Goal: Task Accomplishment & Management: Manage account settings

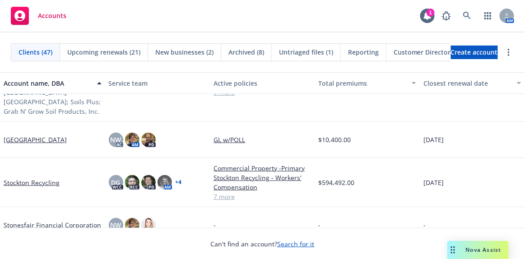
scroll to position [1428, 0]
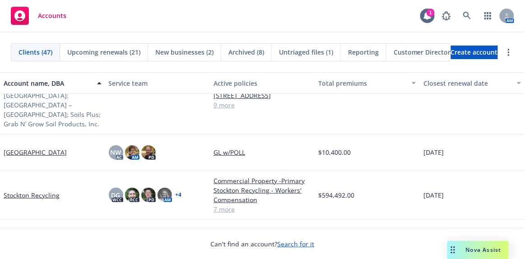
click at [29, 190] on link "Stockton Recycling" at bounding box center [32, 194] width 56 height 9
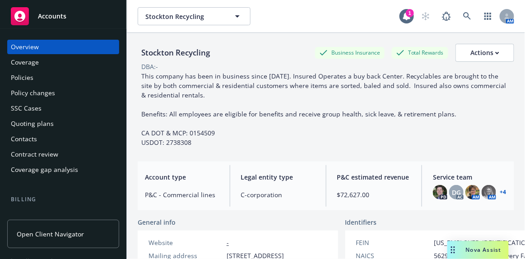
scroll to position [82, 0]
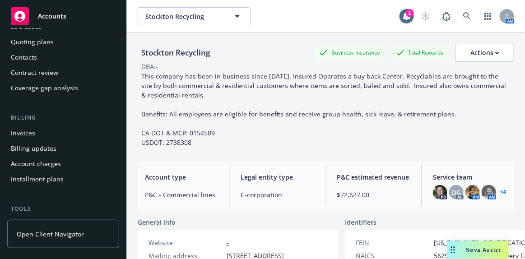
click at [22, 134] on div "Invoices" at bounding box center [23, 133] width 24 height 14
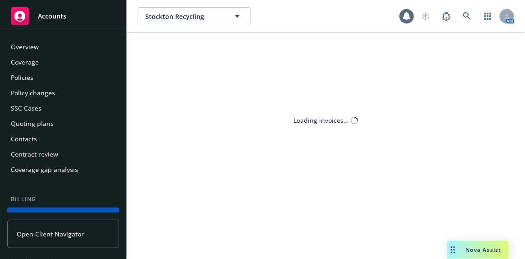
scroll to position [70, 0]
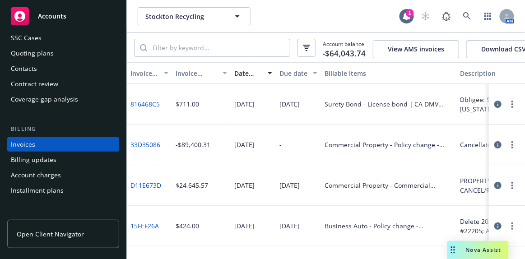
click at [494, 148] on icon "button" at bounding box center [497, 144] width 7 height 7
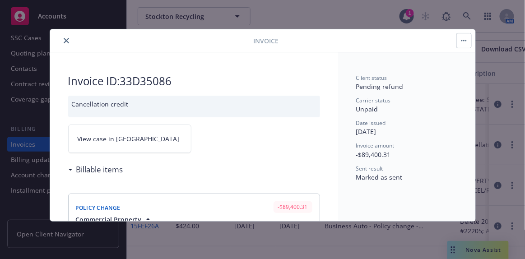
click at [65, 39] on icon "close" at bounding box center [66, 40] width 5 height 5
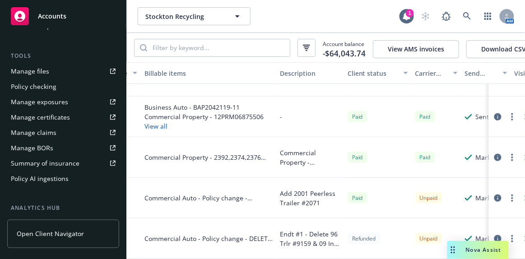
scroll to position [201, 280]
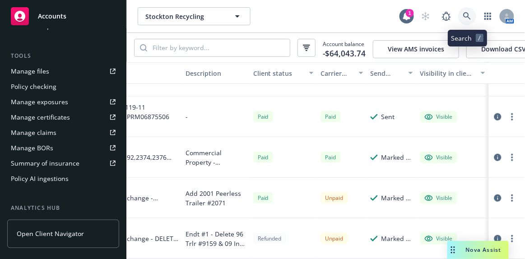
click at [468, 14] on icon at bounding box center [467, 16] width 8 height 8
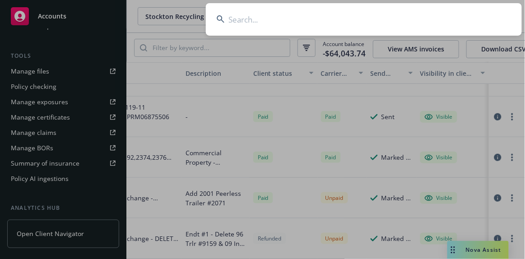
drag, startPoint x: 251, startPoint y: 19, endPoint x: 259, endPoint y: 19, distance: 7.2
click at [259, 19] on input at bounding box center [364, 19] width 316 height 32
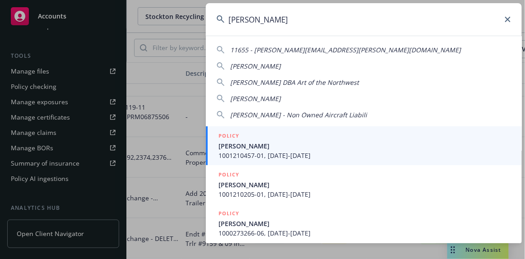
type input "william kre"
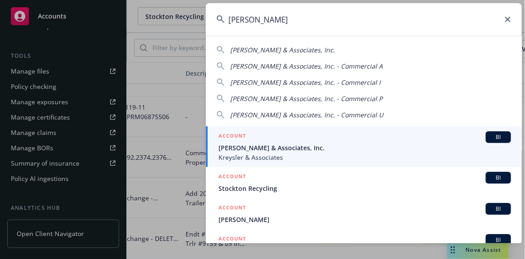
click at [396, 152] on span "William Kreysler & Associates, Inc." at bounding box center [364, 147] width 292 height 9
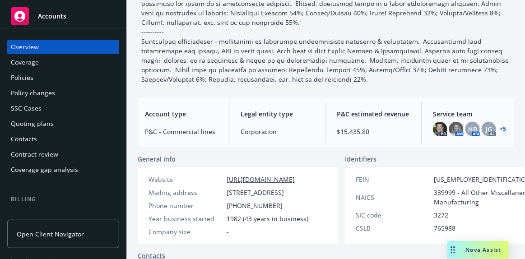
scroll to position [205, 0]
click at [500, 127] on link "+ 5" at bounding box center [503, 129] width 6 height 5
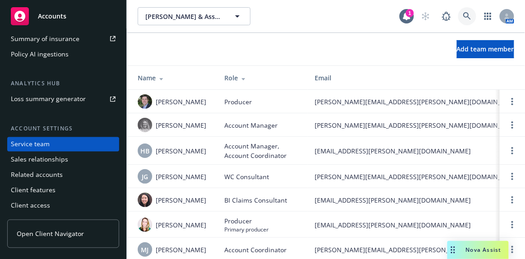
click at [463, 16] on icon at bounding box center [467, 16] width 8 height 8
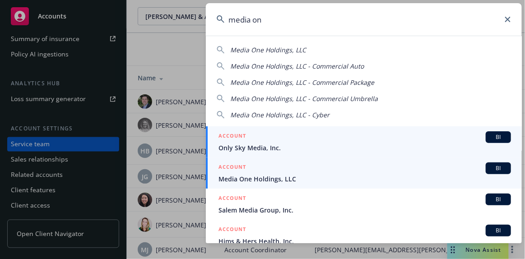
type input "media on"
click at [321, 176] on span "Media One Holdings, LLC" at bounding box center [364, 178] width 292 height 9
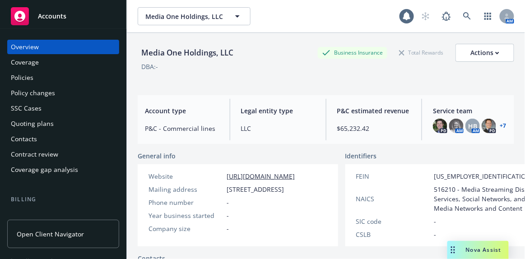
click at [22, 77] on div "Policies" at bounding box center [22, 77] width 23 height 14
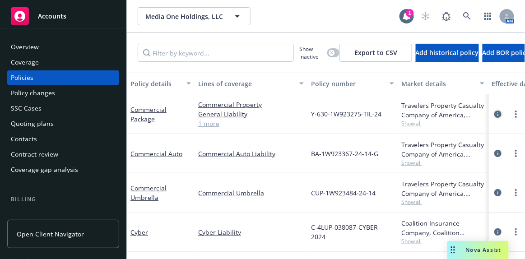
click at [494, 112] on icon "circleInformation" at bounding box center [497, 114] width 7 height 7
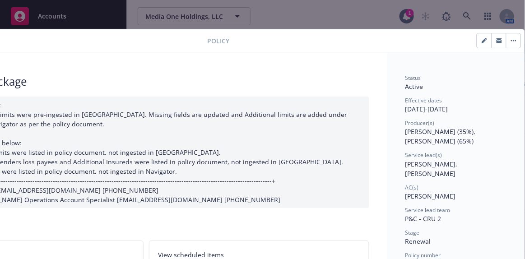
scroll to position [0, 97]
click at [482, 38] on icon "button" at bounding box center [484, 40] width 5 height 5
select select "RENEWAL"
select select "12"
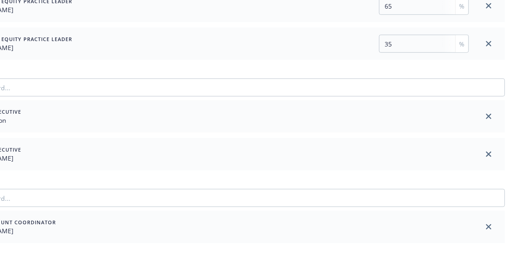
scroll to position [164, 95]
click at [486, 114] on icon "close" at bounding box center [484, 116] width 5 height 5
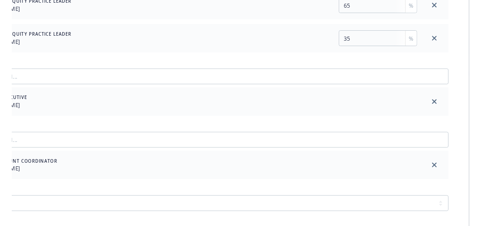
scroll to position [0, 95]
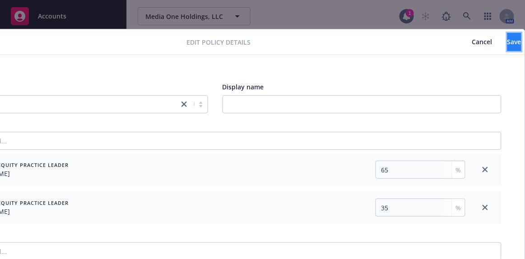
click at [507, 41] on span "Save" at bounding box center [514, 41] width 14 height 9
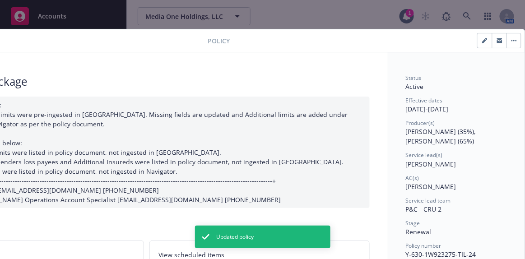
click at [104, 104] on div "07/10/2025 Galib Sheik: Case# 01685995: Policy limits were pre-ingested in Navi…" at bounding box center [146, 152] width 446 height 111
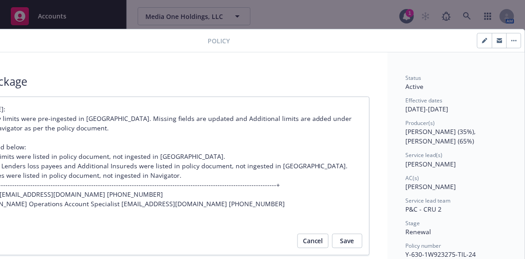
drag, startPoint x: 32, startPoint y: 33, endPoint x: 235, endPoint y: 0, distance: 205.4
click at [170, 32] on div "Policy" at bounding box center [215, 40] width 620 height 23
drag, startPoint x: 296, startPoint y: 47, endPoint x: 296, endPoint y: 36, distance: 11.7
click at [296, 36] on div at bounding box center [376, 40] width 292 height 15
click at [376, 37] on div at bounding box center [376, 40] width 292 height 15
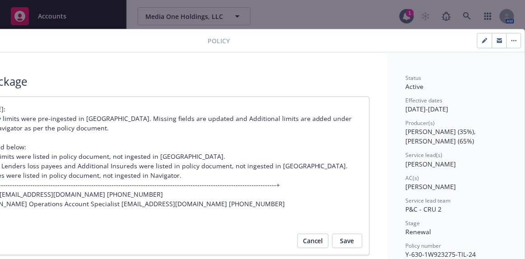
click at [341, 20] on div "Policy Commercial Package 07/10/2025 Galib Sheik: Case# 01685995: Policy limits…" at bounding box center [262, 129] width 525 height 259
click at [101, 45] on div at bounding box center [58, 40] width 299 height 11
click at [348, 241] on span "Save" at bounding box center [347, 241] width 14 height 14
type textarea "x"
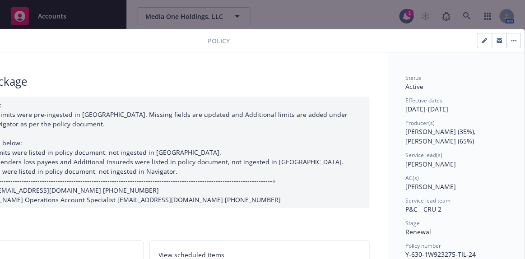
click at [345, 12] on div "Policy Commercial Package 07/10/2025 Galib Sheik: Case# 01685995: Policy limits…" at bounding box center [262, 129] width 525 height 259
drag, startPoint x: 261, startPoint y: 43, endPoint x: 171, endPoint y: 47, distance: 90.8
click at [171, 47] on div "Policy" at bounding box center [215, 40] width 620 height 23
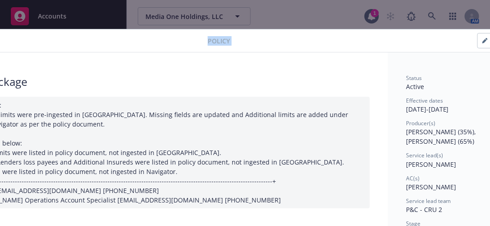
click at [482, 41] on icon "button" at bounding box center [484, 40] width 5 height 5
select select "RENEWAL"
select select "12"
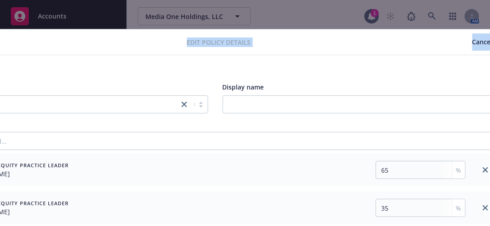
click at [472, 38] on span "Cancel" at bounding box center [482, 41] width 20 height 9
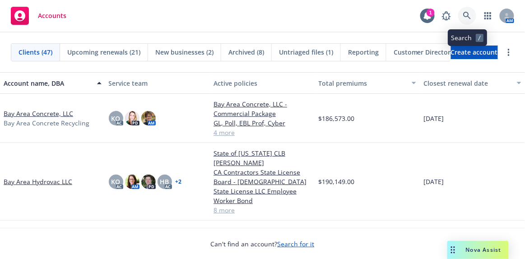
click at [468, 14] on icon at bounding box center [467, 16] width 8 height 8
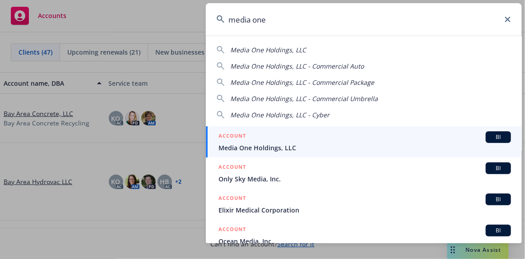
type input "media one"
click at [358, 149] on span "Media One Holdings, LLC" at bounding box center [364, 147] width 292 height 9
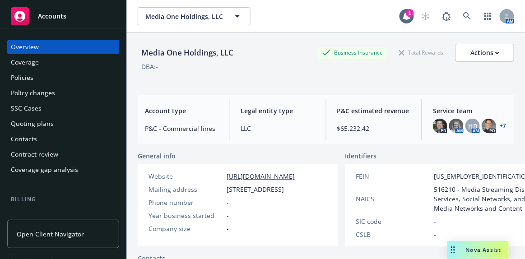
click at [500, 125] on link "+ 7" at bounding box center [503, 125] width 6 height 5
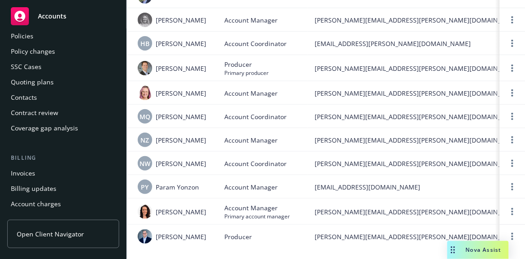
scroll to position [31, 0]
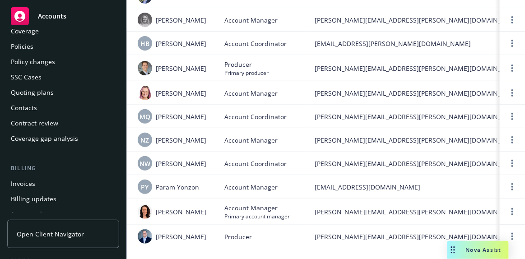
click at [29, 46] on div "Policies" at bounding box center [22, 46] width 23 height 14
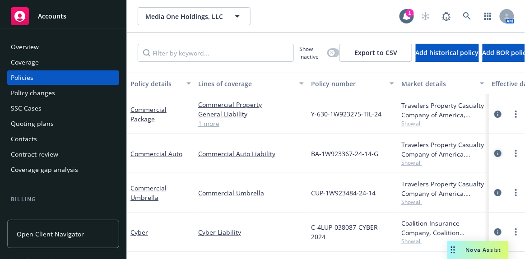
click at [494, 153] on icon "circleInformation" at bounding box center [497, 153] width 7 height 7
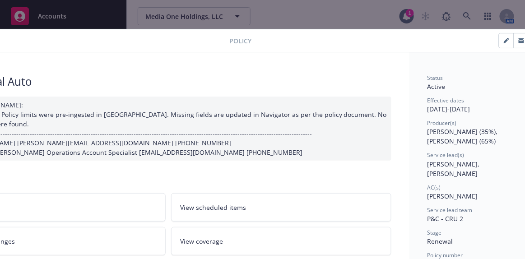
scroll to position [0, 74]
click at [505, 41] on icon "button" at bounding box center [505, 41] width 5 height 5
select select "RENEWAL"
select select "12"
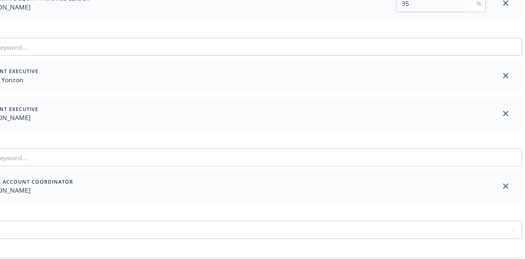
scroll to position [205, 74]
click at [506, 78] on link "close" at bounding box center [505, 75] width 11 height 11
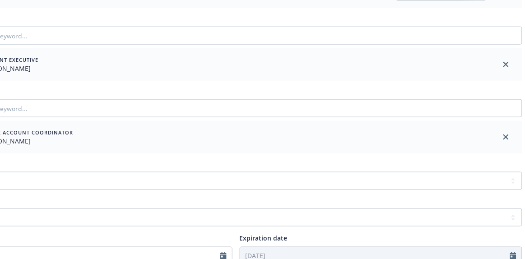
scroll to position [0, 74]
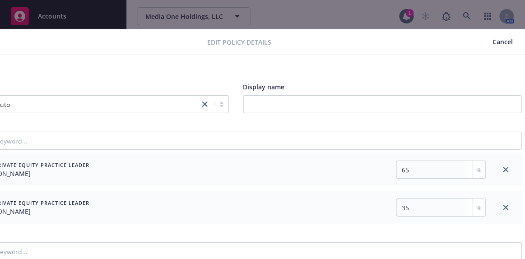
click at [524, 41] on button "Save" at bounding box center [535, 42] width 14 height 18
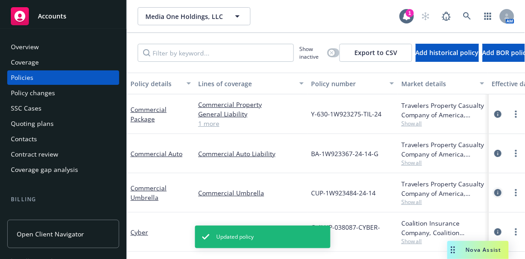
click at [494, 192] on icon "circleInformation" at bounding box center [497, 192] width 7 height 7
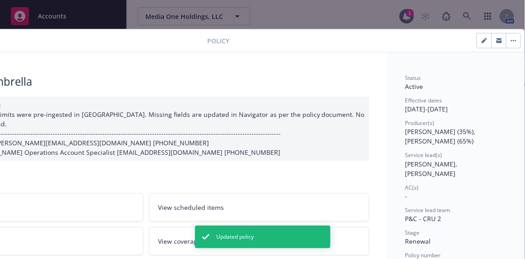
scroll to position [0, 102]
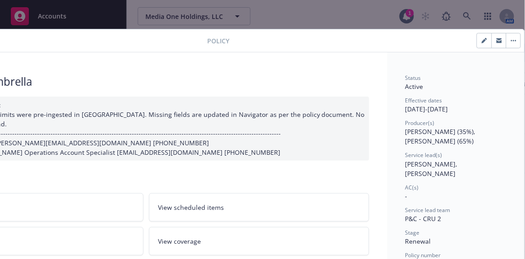
click at [482, 41] on icon "button" at bounding box center [484, 41] width 5 height 5
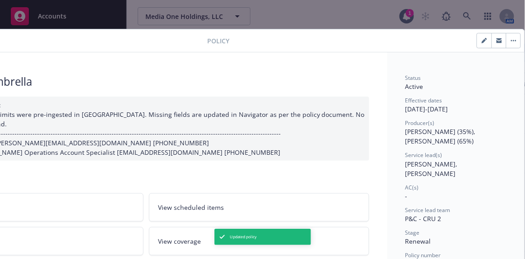
select select "RENEWAL"
select select "12"
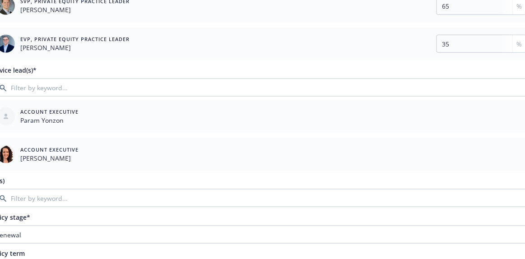
scroll to position [164, 102]
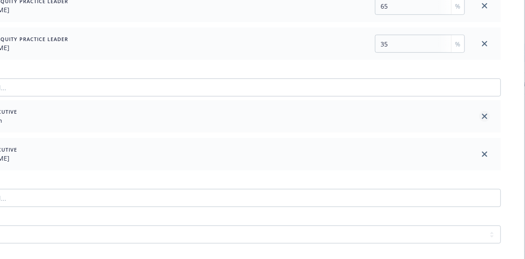
click at [482, 116] on icon "close" at bounding box center [484, 116] width 5 height 5
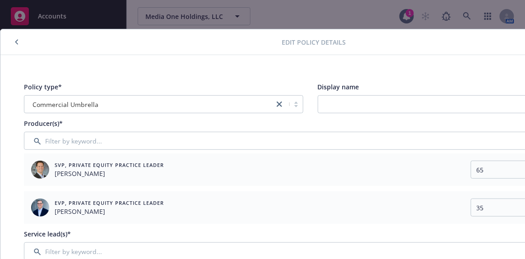
scroll to position [0, 102]
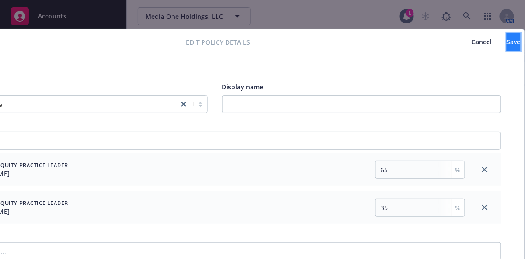
click at [507, 41] on span "Save" at bounding box center [514, 41] width 14 height 9
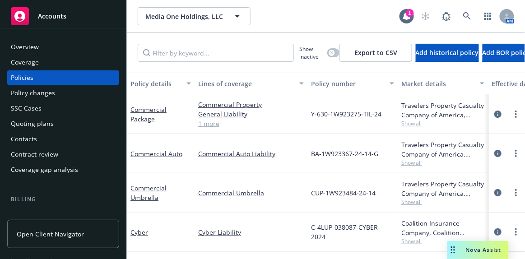
click at [61, 15] on span "Accounts" at bounding box center [52, 16] width 28 height 7
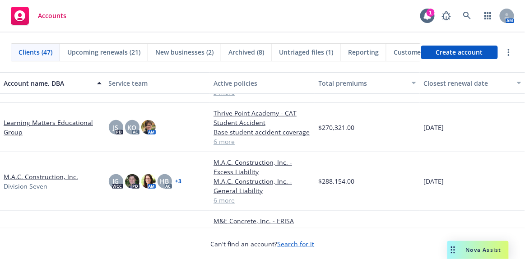
scroll to position [779, 0]
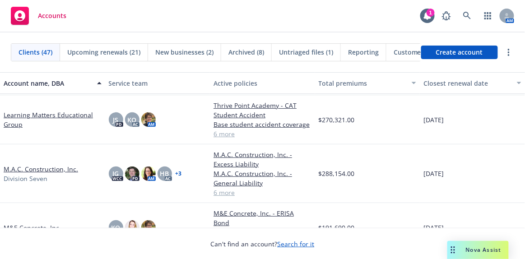
click at [35, 167] on link "M.A.C. Construction, Inc." at bounding box center [41, 168] width 74 height 9
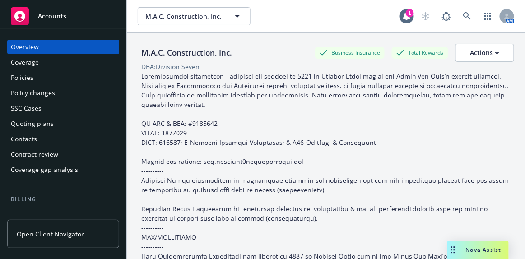
click at [40, 124] on div "Quoting plans" at bounding box center [32, 123] width 43 height 14
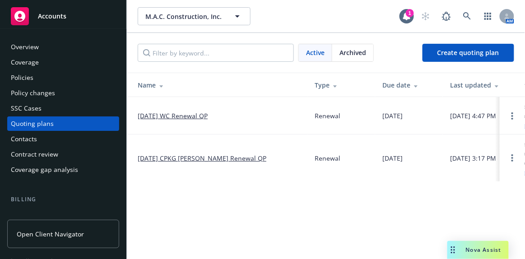
click at [186, 115] on link "10/01/25 WC Renewal QP" at bounding box center [173, 115] width 70 height 9
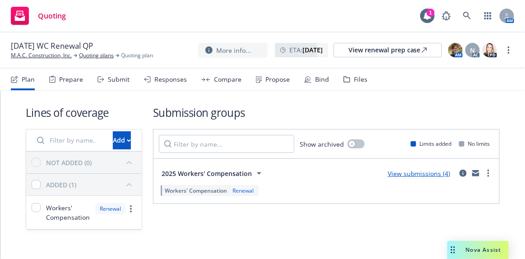
click at [423, 172] on link "View submissions (4)" at bounding box center [419, 173] width 63 height 9
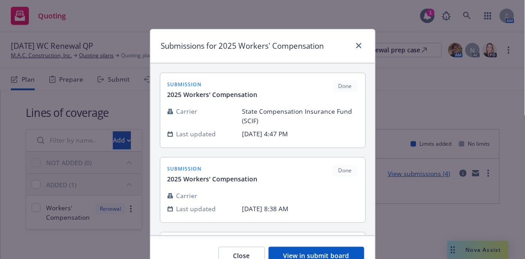
drag, startPoint x: 293, startPoint y: 252, endPoint x: 366, endPoint y: 228, distance: 76.6
click at [293, 252] on button "View in submit board" at bounding box center [317, 256] width 96 height 18
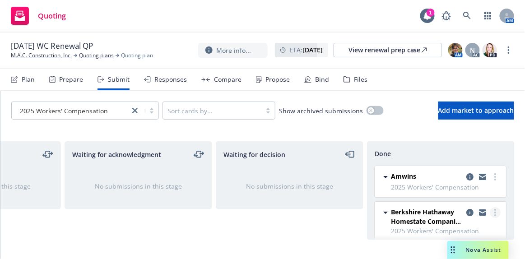
click at [495, 212] on circle "more" at bounding box center [496, 213] width 2 height 2
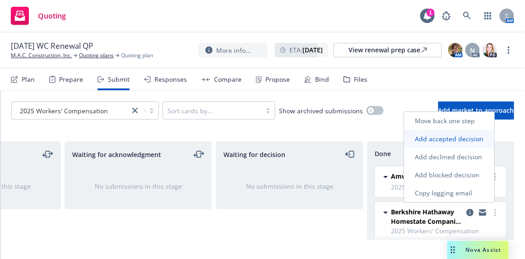
click at [446, 139] on span "Add accepted decision" at bounding box center [449, 138] width 90 height 9
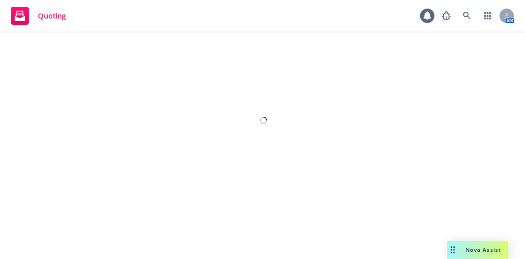
select select "12"
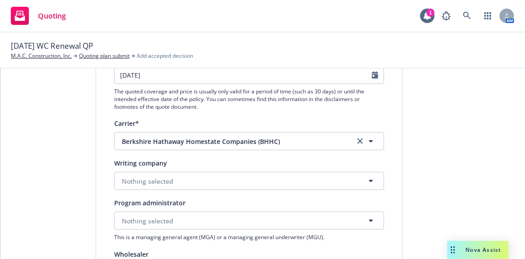
scroll to position [82, 0]
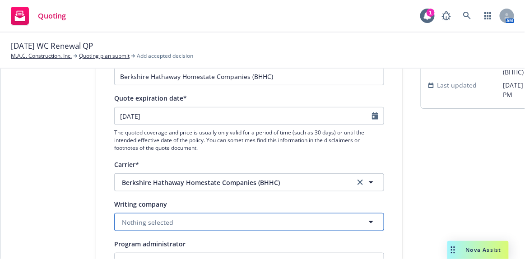
click at [172, 223] on button "Nothing selected" at bounding box center [249, 222] width 270 height 18
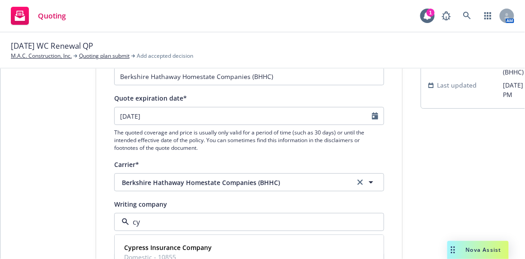
type input "cyp"
click at [183, 246] on strong "Cypress Insurance Company" at bounding box center [168, 247] width 88 height 9
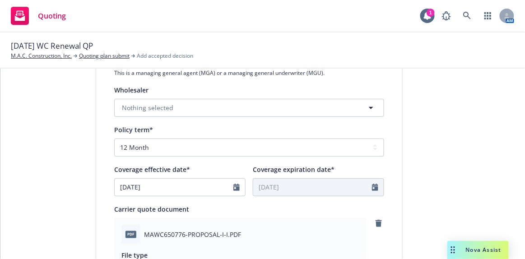
scroll to position [369, 0]
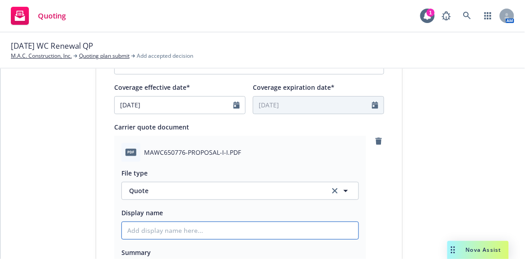
click at [154, 227] on input "Display name" at bounding box center [240, 230] width 236 height 17
type textarea "x"
type input "R"
type textarea "x"
type input "RE"
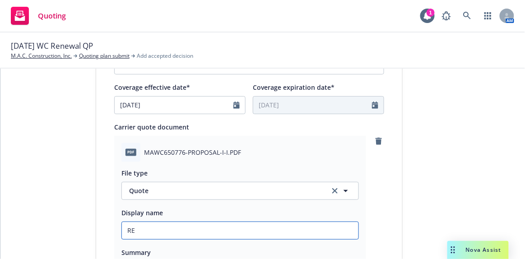
type textarea "x"
type input "REV"
type textarea "x"
type input "REVI"
type textarea "x"
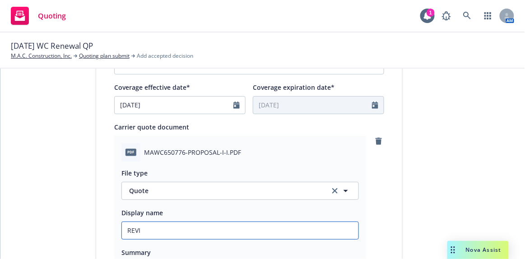
type input "REVIS"
type textarea "x"
type input "REVISE"
type textarea "x"
type input "REVISED"
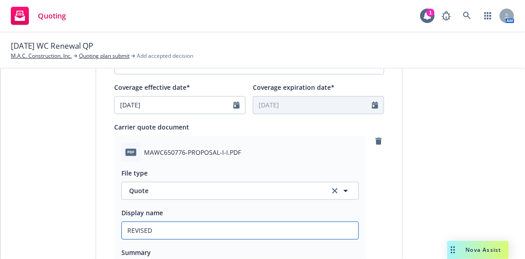
type textarea "x"
type input "REVISED"
type textarea "x"
type input "REVISED q"
type textarea "x"
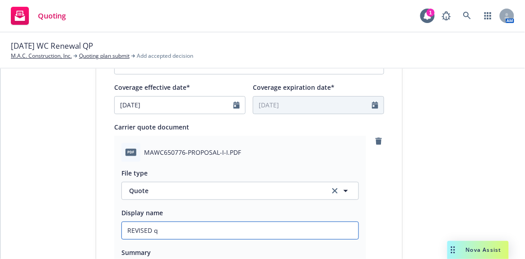
type input "REVISED qu"
type textarea "x"
type input "REVISED quo"
type textarea "x"
type input "REVISED quot"
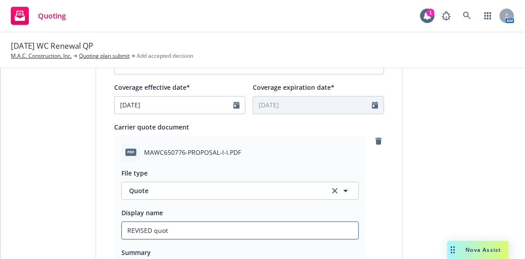
type textarea "x"
type input "REVISED quote"
type textarea "x"
type input "REVISED quote$"
type textarea "x"
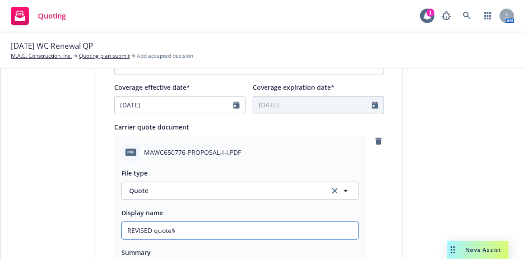
type input "REVISED quote$1"
type textarea "x"
type input "REVISED quote$16"
type textarea "x"
type input "REVISED quote$169"
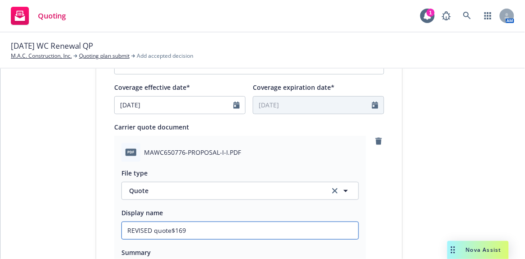
type textarea "x"
type input "REVISED quote$169,"
click at [207, 227] on input "REVISED quote$169," at bounding box center [240, 230] width 236 height 17
type textarea "x"
type input "REVISED quote$169,7"
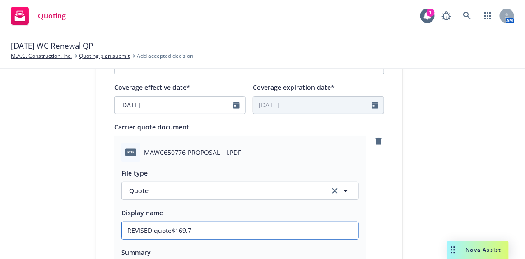
type textarea "x"
type input "REVISED quote$169,71"
type textarea "x"
type input "REVISED quote$169,713"
type textarea "x"
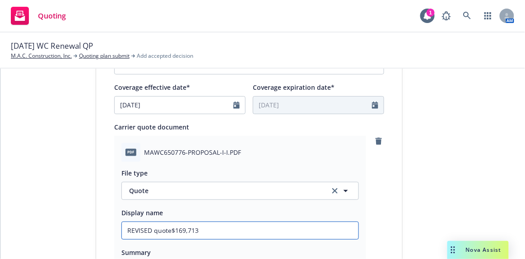
type input "REVISED quote$169,713"
type textarea "x"
type input "REVISED quote$169,713 a"
type textarea "x"
type input "REVISED quote$169,713 al"
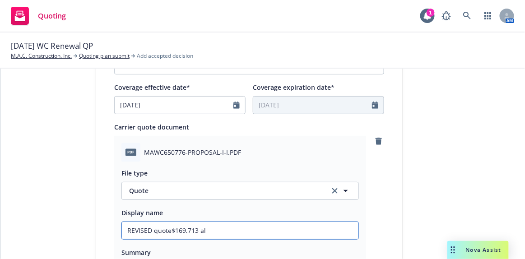
type textarea "x"
type input "REVISED quote$169,713 all"
type textarea "x"
type input "REVISED quote$169,713 all"
type textarea "x"
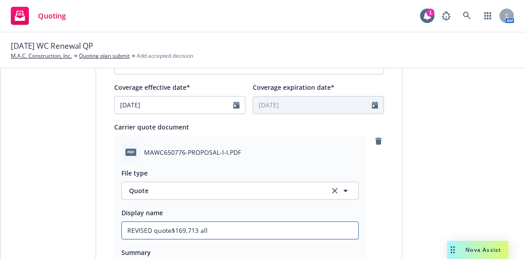
type input "REVISED quote$169,713 all i"
type textarea "x"
type input "REVISED quote$169,713 all in"
type textarea "x"
type input "REVISED quote$169,713 all in"
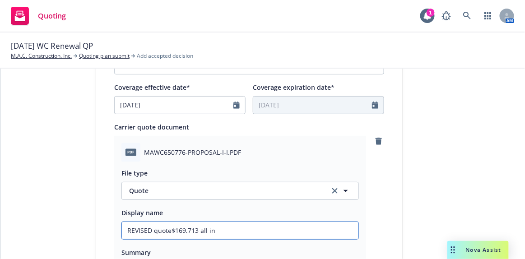
type textarea "x"
type input "REVISED quote$169,713 all in @"
type textarea "x"
type input "REVISED quote$169,713 all in @"
type textarea "x"
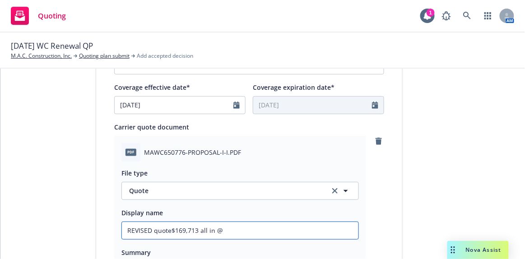
type input "REVISED quote$169,713 all in @ 1"
type textarea "x"
type input "REVISED quote$169,713 all in @ 11"
type textarea "x"
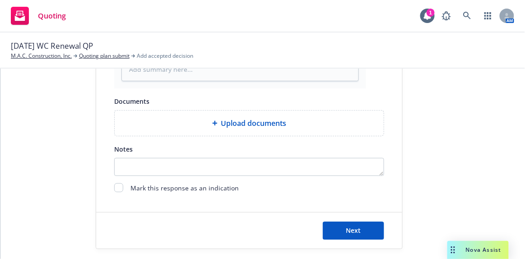
scroll to position [587, 0]
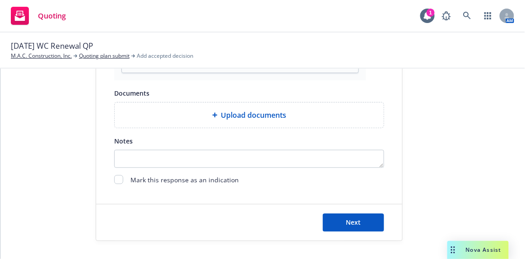
type input "REVISED quote$169,713 all in @ 11%"
type textarea "x"
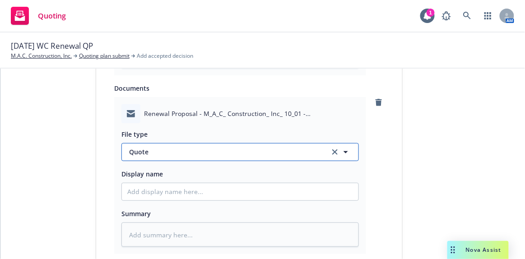
click at [321, 148] on button "Quote" at bounding box center [239, 152] width 237 height 18
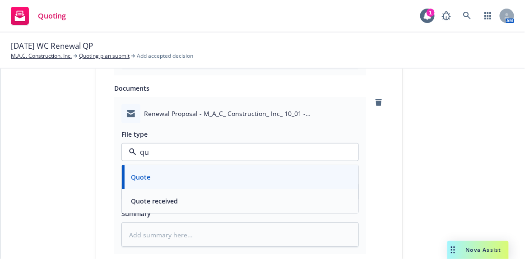
type input "quo"
click at [266, 197] on div "Quote received" at bounding box center [240, 201] width 226 height 13
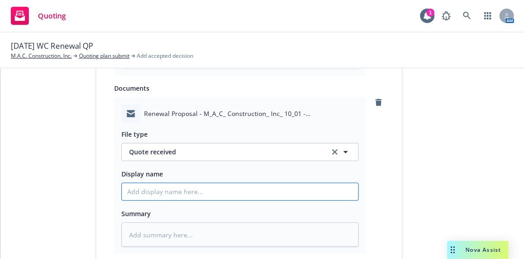
click at [200, 186] on input "Display name" at bounding box center [240, 191] width 236 height 17
type textarea "x"
type input "EM"
type textarea "x"
type input "EMF"
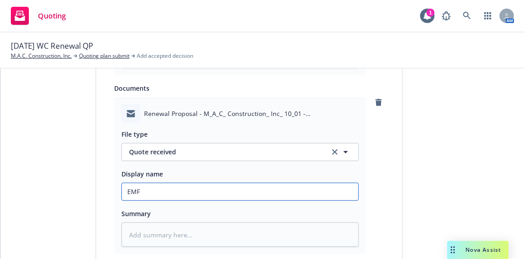
type textarea "x"
type input "EMFC"
type textarea "x"
type input "EMFC"
type textarea "x"
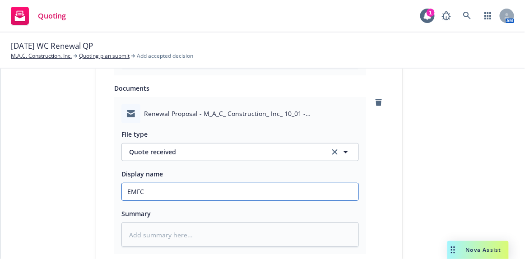
type input "EMFC -"
type textarea "x"
type input "EMFC -"
type textarea "x"
type input "EMFC - B"
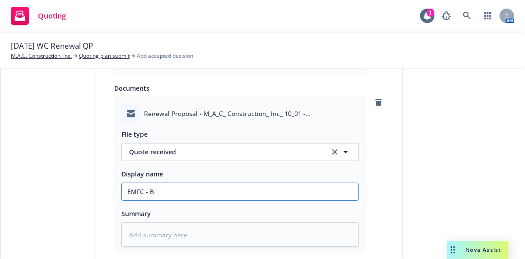
type textarea "x"
type input "EMFC - BH"
type textarea "x"
type input "EMFC - BHH"
type textarea "x"
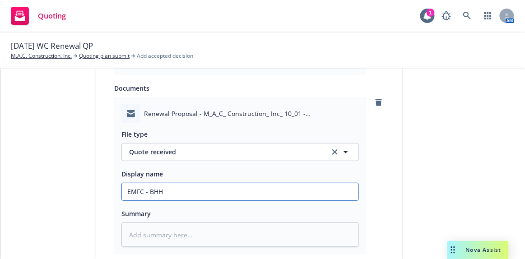
type input "EMFC - BHHC"
type textarea "x"
type input "EMFC - BHHC"
type textarea "x"
type input "EMFC - BHHC p"
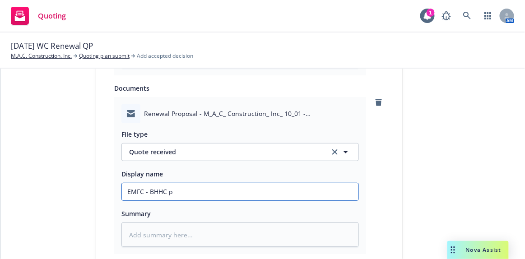
type textarea "x"
type input "EMFC - BHHC pr"
type textarea "x"
type input "EMFC - BHHC pro"
type textarea "x"
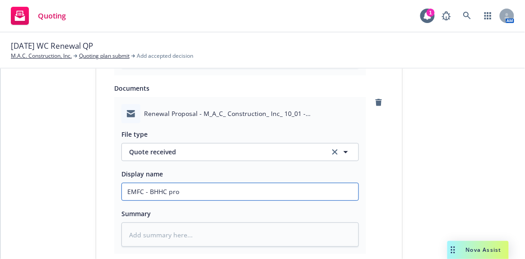
type input "EMFC - BHHC prov"
type textarea "x"
type input "EMFC - BHHC provi"
type textarea "x"
type input "EMFC - BHHC provid"
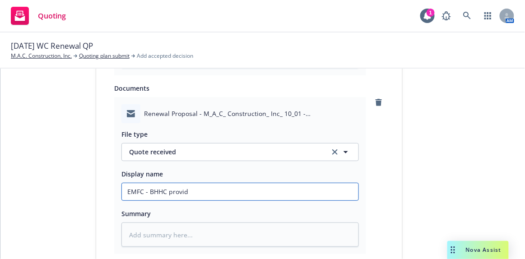
type textarea "x"
type input "EMFC - BHHC provide"
type textarea "x"
type input "EMFC - BHHC provides"
type textarea "x"
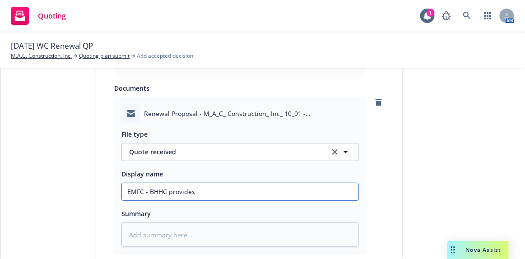
type input "EMFC - BHHC provides"
type textarea "x"
type input "EMFC - BHHC provides r"
type textarea "x"
type input "EMFC - BHHC provides re"
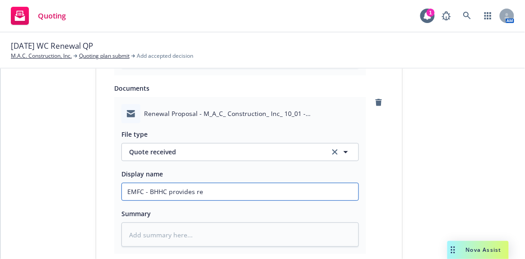
type textarea "x"
type input "EMFC - BHHC provides red"
type textarea "x"
type input "EMFC - BHHC provides redu"
type textarea "x"
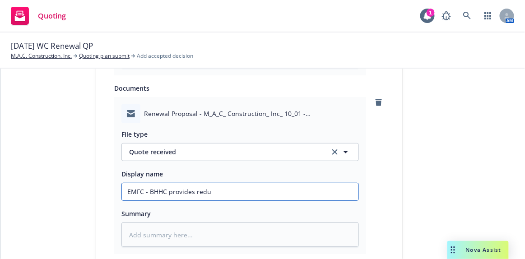
type input "EMFC - BHHC provides red"
type textarea "x"
type input "EMFC - BHHC provides re"
type textarea "x"
type input "EMFC - BHHC provides r"
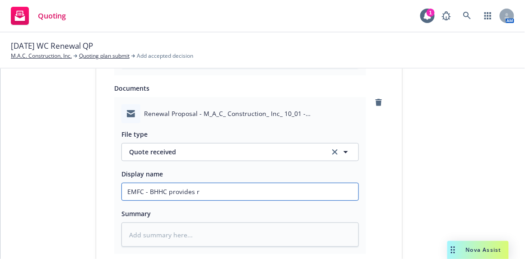
type textarea "x"
type input "EMFC - BHHC provides"
type textarea "x"
type input "EMFC - BHHC provides s"
type textarea "x"
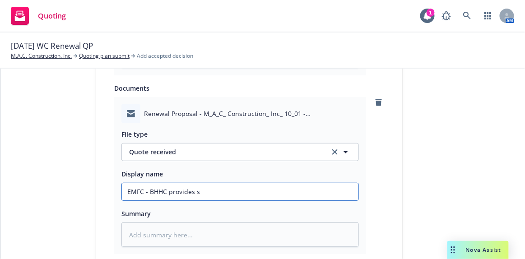
type input "EMFC - BHHC provides sl"
type textarea "x"
type input "EMFC - BHHC provides sli"
type textarea "x"
type input "EMFC - BHHC provides sligh"
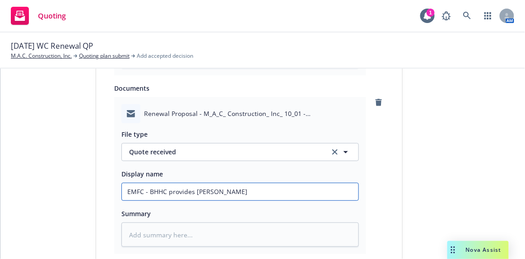
type textarea "x"
type input "EMFC - BHHC provides slightl"
type textarea "x"
type input "EMFC - BHHC provides slightly"
type textarea "x"
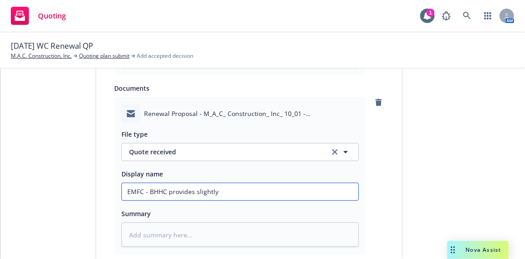
type input "EMFC - BHHC provides slightly"
type textarea "x"
type input "EMFC - BHHC provides slightly r"
type textarea "x"
type input "EMFC - BHHC provides slightly re"
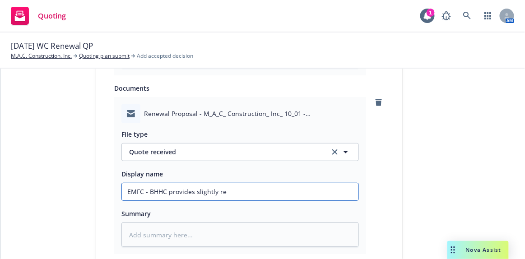
type textarea "x"
type input "EMFC - BHHC provides slightly redu"
type textarea "x"
type input "EMFC - BHHC provides slightly reduc"
type textarea "x"
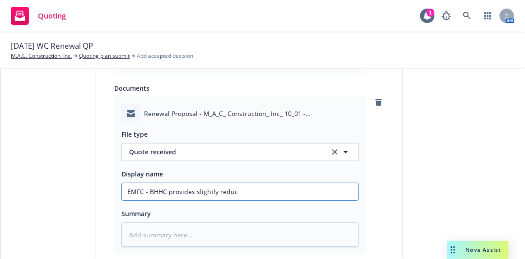
type input "EMFC - BHHC provides slightly reduce"
type textarea "x"
type input "EMFC - BHHC provides slightly reduced"
type textarea "x"
type input "EMFC - BHHC provides slightly reduced"
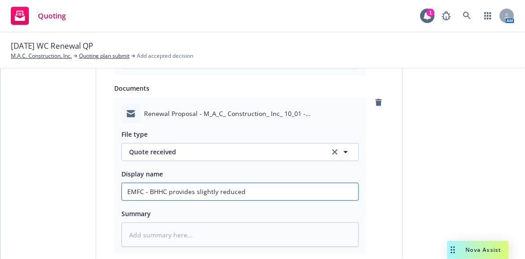
type textarea "x"
type input "EMFC - BHHC provides slightly reduced p"
type textarea "x"
type input "EMFC - BHHC provides slightly reduced pr"
type textarea "x"
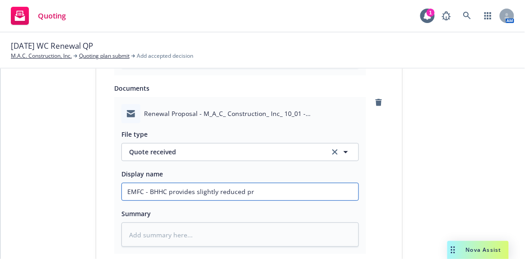
type input "EMFC - BHHC provides slightly reduced pri"
type textarea "x"
type input "EMFC - BHHC provides slightly reduced prici"
type textarea "x"
type input "EMFC - BHHC provides slightly reduced pricin"
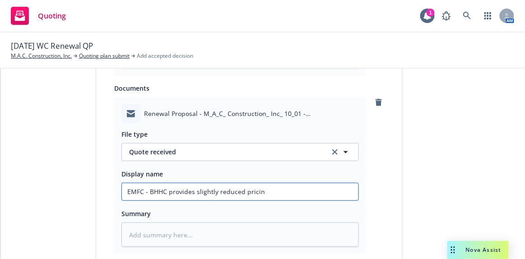
type textarea "x"
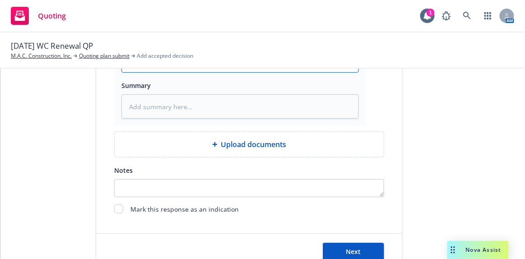
scroll to position [749, 0]
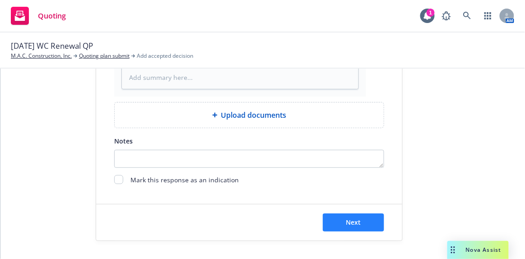
type input "EMFC - BHHC provides slightly reduced pricing"
click at [350, 219] on span "Next" at bounding box center [353, 222] width 15 height 9
type textarea "x"
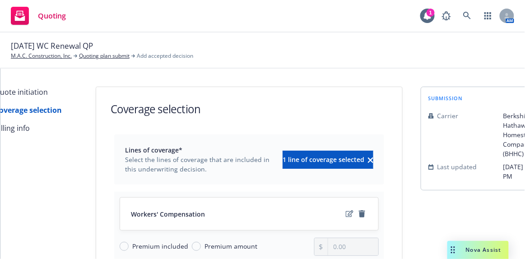
scroll to position [41, 0]
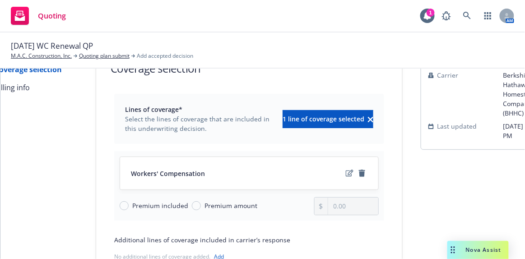
click at [243, 208] on span "Premium amount" at bounding box center [230, 205] width 53 height 9
click at [201, 208] on input "Premium amount" at bounding box center [196, 205] width 9 height 9
radio input "true"
drag, startPoint x: 347, startPoint y: 202, endPoint x: 315, endPoint y: 204, distance: 32.6
click at [315, 204] on div "0.00" at bounding box center [346, 206] width 65 height 18
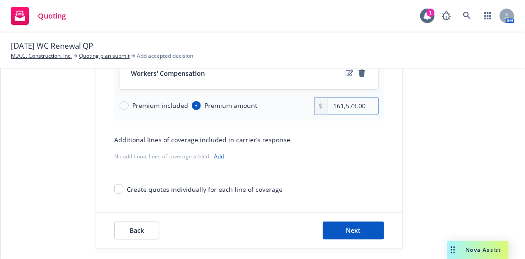
scroll to position [154, 0]
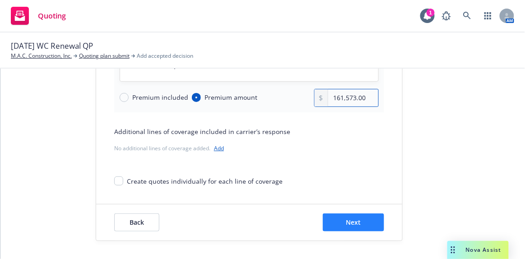
type input "161,573.00"
click at [353, 218] on span "Next" at bounding box center [353, 222] width 15 height 9
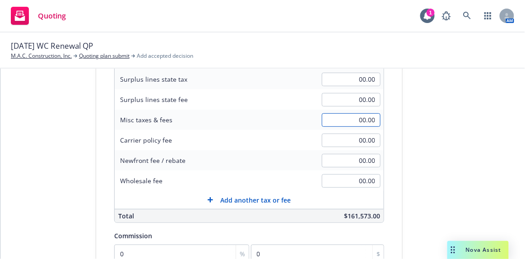
click at [361, 118] on input "00.00" at bounding box center [351, 120] width 59 height 14
type input "8,140.00"
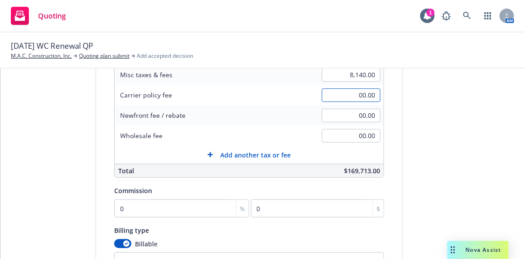
scroll to position [236, 0]
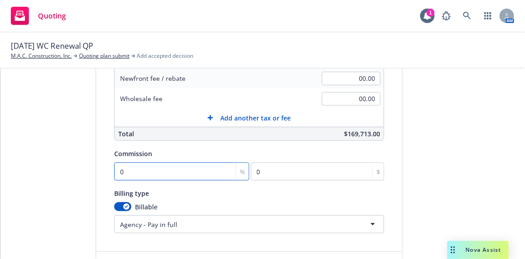
click at [125, 169] on input "0" at bounding box center [181, 171] width 135 height 18
type input "1"
type input "1615.73"
type input "11"
type input "17773.03"
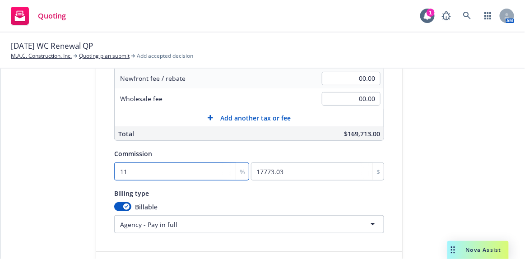
type input "11"
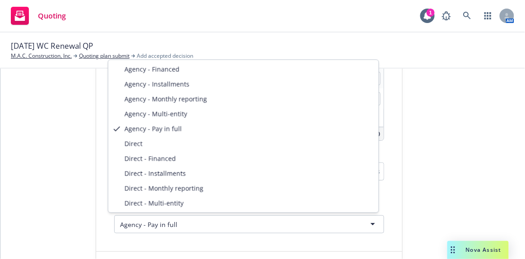
click at [130, 227] on html "Quoting 1 AM 10/01/25 WC Renewal QP M.A.C. Construction, Inc. Quoting plan subm…" at bounding box center [262, 129] width 525 height 259
select select "DIRECT_MONTHLY_REPORTING"
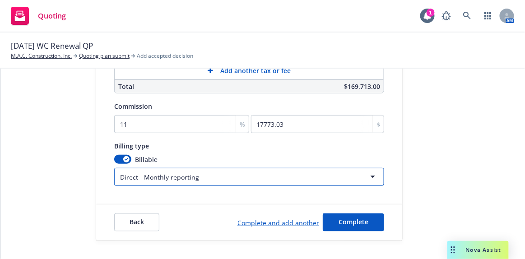
scroll to position [288, 0]
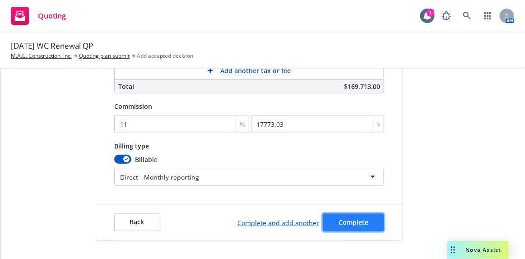
click at [347, 218] on span "Complete" at bounding box center [353, 222] width 30 height 9
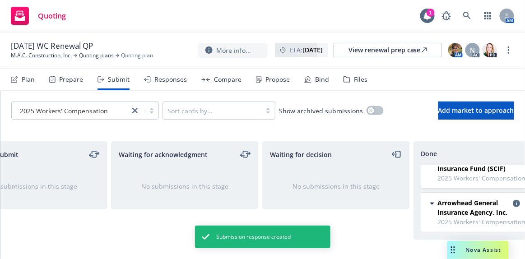
scroll to position [101, 0]
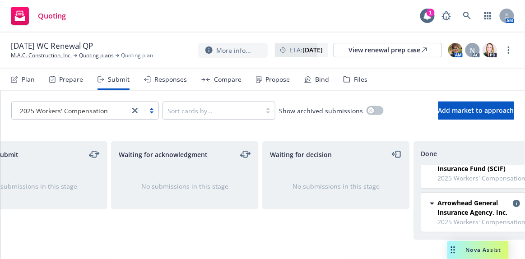
click at [167, 83] on div "Responses" at bounding box center [170, 79] width 32 height 7
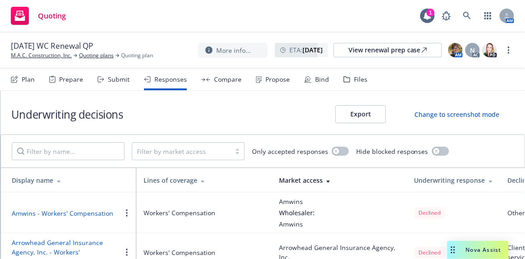
click at [220, 82] on div "Compare" at bounding box center [228, 79] width 28 height 7
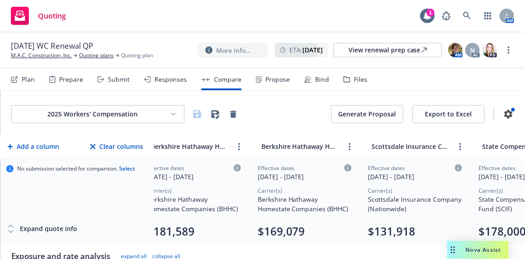
scroll to position [0, 163]
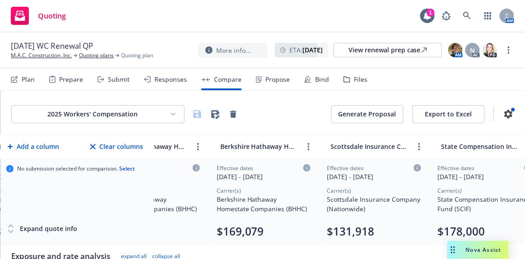
click at [454, 116] on button "Export to Excel" at bounding box center [448, 114] width 72 height 18
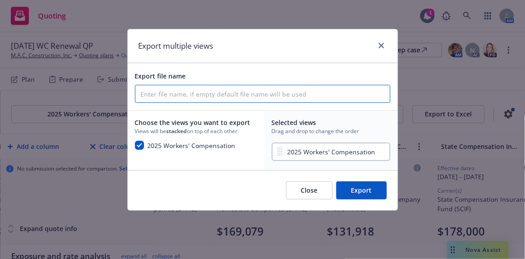
click at [261, 93] on input "Export file name" at bounding box center [262, 93] width 255 height 17
type input "25 MKT WC"
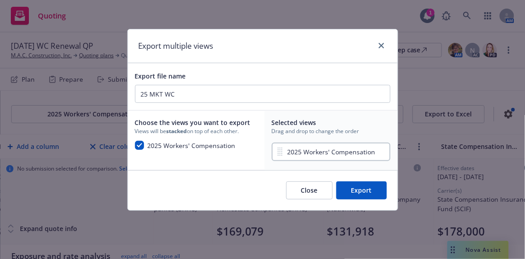
click at [363, 193] on button "Export" at bounding box center [361, 190] width 51 height 18
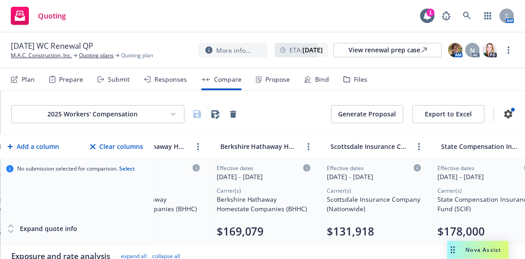
click at [279, 79] on div "Propose" at bounding box center [277, 79] width 24 height 7
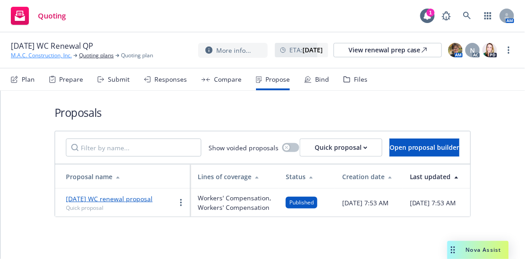
click at [54, 53] on link "M.A.C. Construction, Inc." at bounding box center [41, 55] width 61 height 8
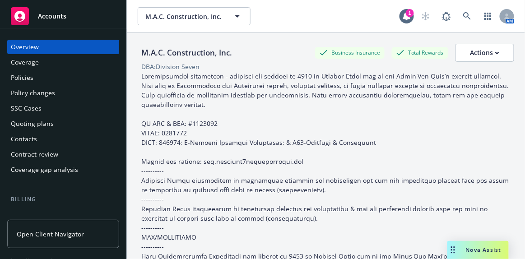
click at [58, 18] on span "Accounts" at bounding box center [52, 16] width 28 height 7
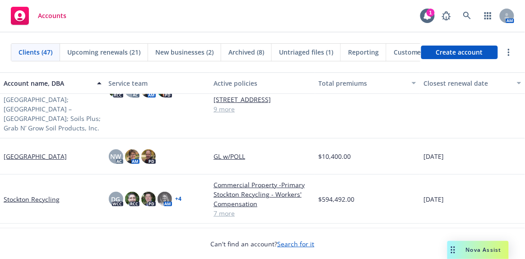
scroll to position [1436, 0]
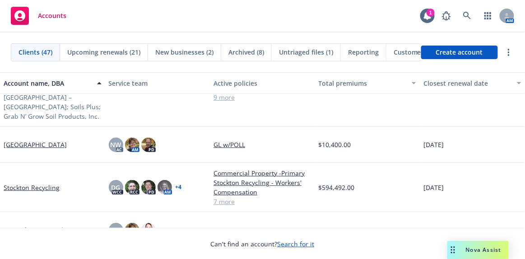
click at [28, 183] on link "Stockton Recycling" at bounding box center [32, 187] width 56 height 9
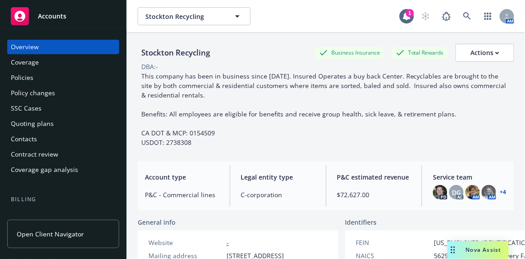
click at [42, 90] on div "Policy changes" at bounding box center [33, 93] width 44 height 14
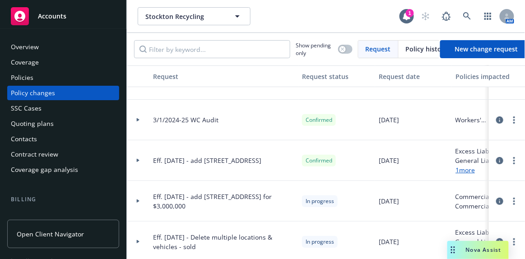
scroll to position [41, 0]
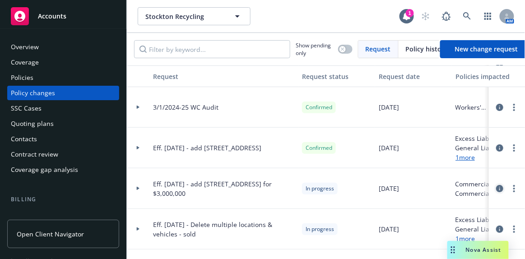
click at [496, 188] on icon "circleInformation" at bounding box center [499, 188] width 7 height 7
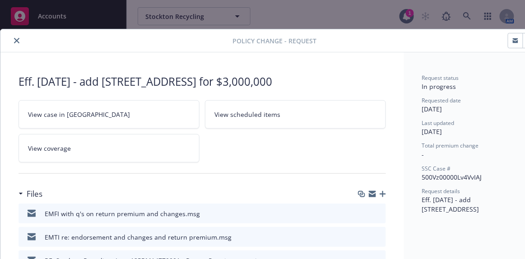
scroll to position [27, 0]
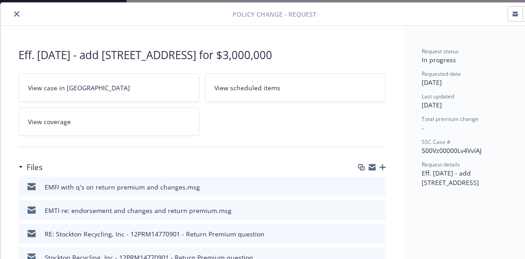
click at [384, 166] on icon "button" at bounding box center [383, 167] width 6 height 6
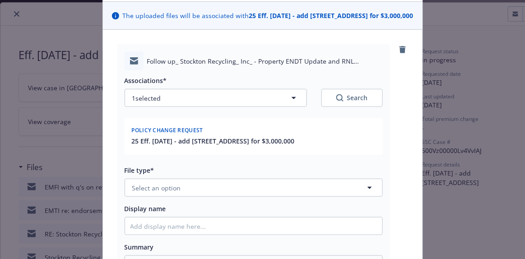
scroll to position [82, 0]
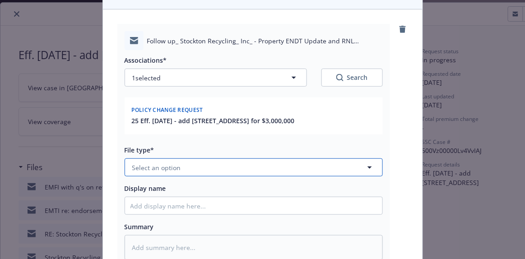
click at [182, 176] on button "Select an option" at bounding box center [254, 167] width 258 height 18
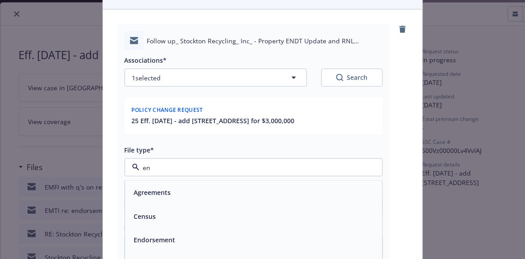
type input "end"
click at [179, 199] on div "Endorsement" at bounding box center [253, 192] width 246 height 13
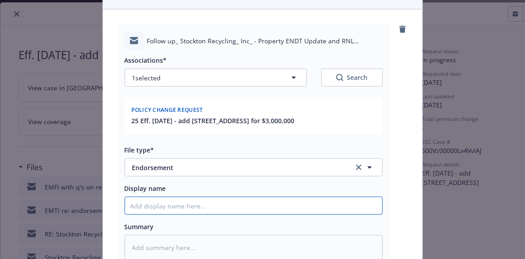
click at [168, 213] on input "Display name" at bounding box center [253, 205] width 257 height 17
type textarea "x"
type input "EM"
type textarea "x"
type input "EMT"
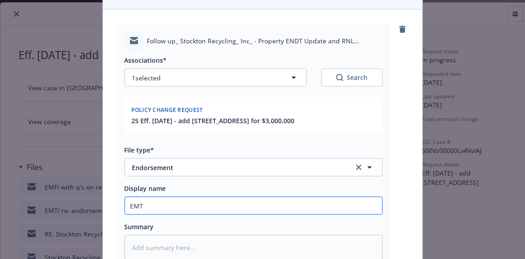
type textarea "x"
type input "EMTC"
type textarea "x"
type input "EMTC"
type textarea "x"
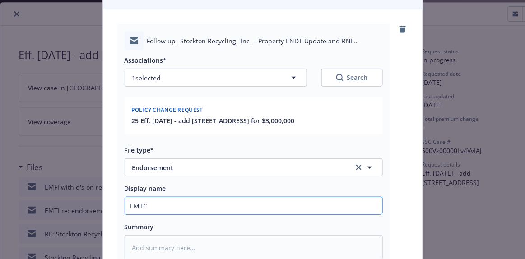
type input "EMTC -"
type textarea "x"
type input "EMTC -"
type textarea "x"
type input "EMTC - a"
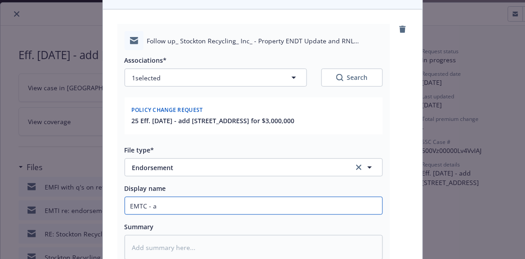
type textarea "x"
type input "EMTC - an"
type textarea "x"
type input "EMTC - ano"
type textarea "x"
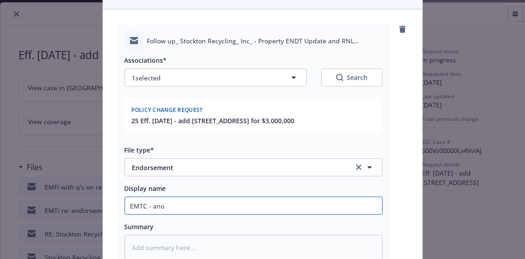
type input "EMTC - anot"
type textarea "x"
type input "EMTC - anoth"
type textarea "x"
type input "EMTC - anothe"
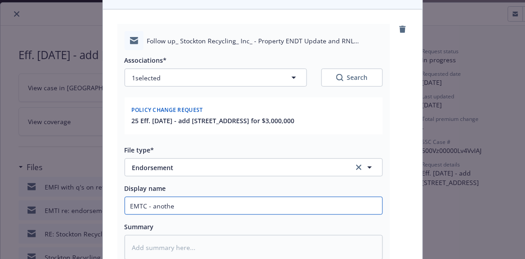
type textarea "x"
type input "EMTC - another"
type textarea "x"
type input "EMTC - another f"
type textarea "x"
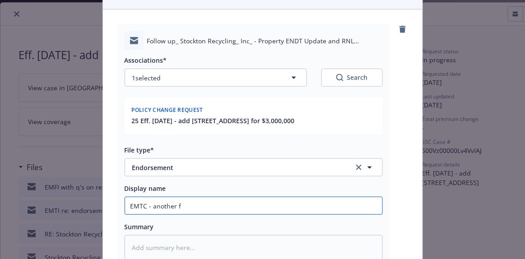
type input "EMTC - another f/"
type textarea "x"
type input "EMTC - another f/u"
type textarea "x"
type input "EMTC - another f/u"
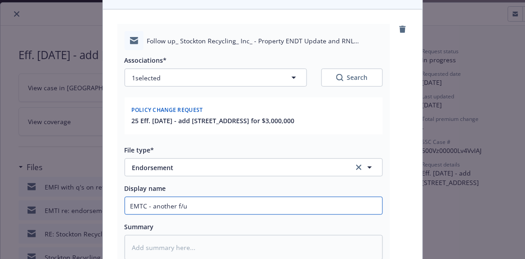
type textarea "x"
type input "EMTC - another f/u f"
type textarea "x"
type input "EMTC - another f/u fo"
type textarea "x"
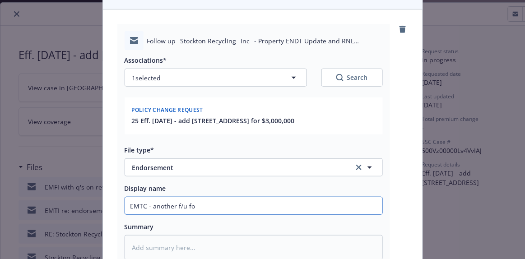
type input "EMTC - another f/u for"
type textarea "x"
type input "EMTC - another f/u for"
type textarea "x"
type input "EMTC - another f/u for e"
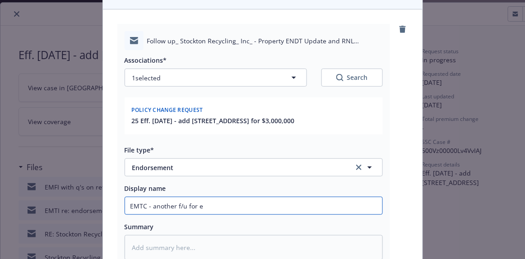
type textarea "x"
type input "EMTC - another f/u for en"
type textarea "x"
type input "EMTC - another f/u for end"
type textarea "x"
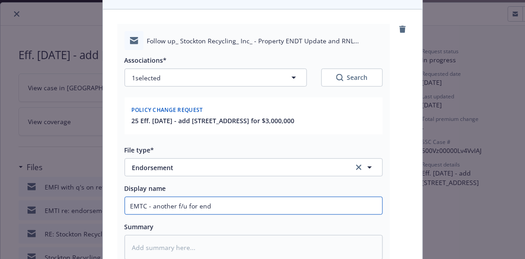
type input "EMTC - another f/u for end'"
type textarea "x"
type input "EMTC - another f/u for end'="
type textarea "x"
type input "EMTC - another f/u for end'=t"
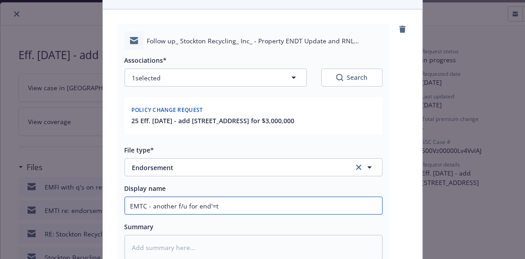
type textarea "x"
type input "EMTC - another f/u for end'="
type textarea "x"
type input "EMTC - another f/u for end'"
type textarea "x"
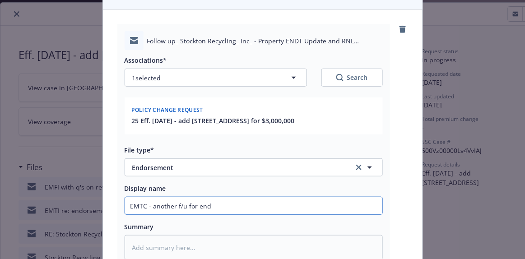
type input "EMTC - another f/u for end't"
type textarea "x"
type input "EMTC - another f/u for end't"
type textarea "x"
type input "EMTC - another f/u for end't a"
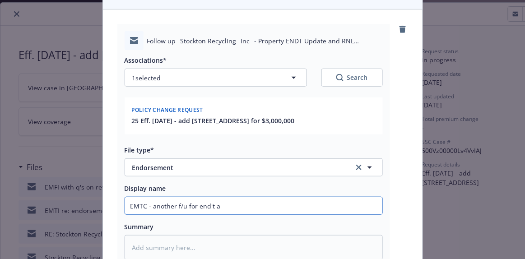
type textarea "x"
type input "EMTC - another f/u for end't an"
type textarea "x"
type input "EMTC - another f/u for end't and"
type textarea "x"
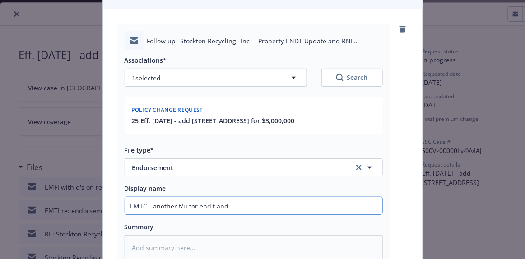
type input "EMTC - another f/u for end't and r"
type textarea "x"
type input "EMTC - another f/u for end't and r."
type textarea "x"
type input "EMTC - another f/u for end't and r.p"
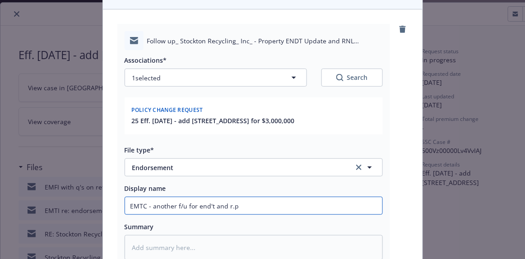
type textarea "x"
type input "EMTC - another f/u for end't and r."
type textarea "x"
type input "EMTC - another f/u for end't and r"
type textarea "x"
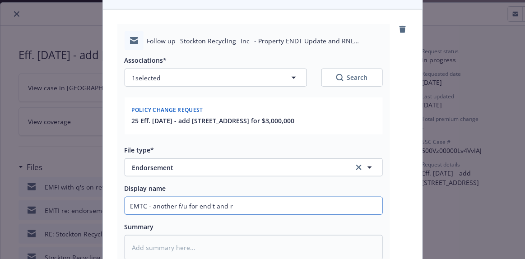
type input "EMTC - another f/u for end't and"
type textarea "x"
type input "EMTC - another f/u for end't and r"
type textarea "x"
type input "EMTC - another f/u for end't and r/"
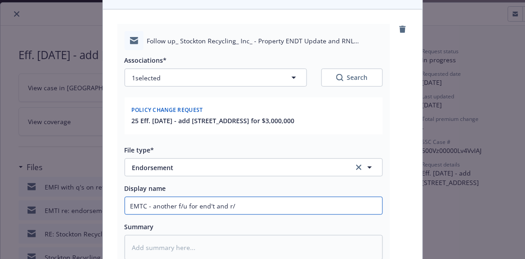
type textarea "x"
type input "EMTC - another f/u for end't and r/p"
type textarea "x"
type input "EMTC - another f/u for end't and r/p"
type textarea "x"
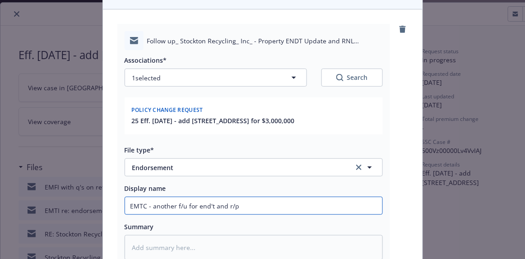
type input "EMTC - another f/u for end't and r/p f"
type textarea "x"
type input "EMTC - another f/u for end't and r/p fr"
type textarea "x"
type input "EMTC - another f/u for end't and r/p fro"
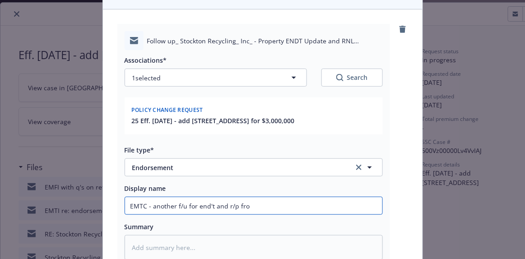
type textarea "x"
type input "EMTC - another f/u for end't and r/p from"
type textarea "x"
type input "EMTC - another f/u for end't and r/p from c"
type textarea "x"
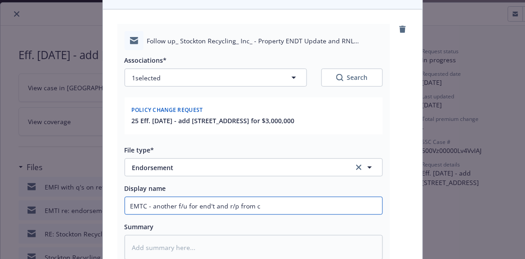
type input "EMTC - another f/u for end't and r/p from ca"
type textarea "x"
type input "EMTC - another f/u for end't and r/p from can"
type textarea "x"
type input "EMTC - another f/u for end't and r/p from canc"
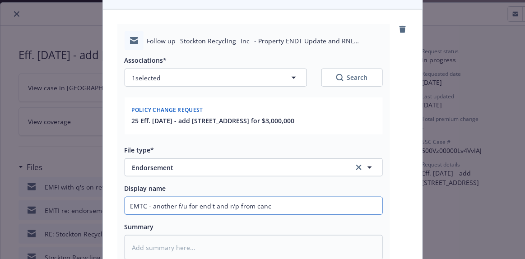
type textarea "x"
type input "EMTC - another f/u for end't and r/p from cance"
type textarea "x"
type input "EMTC - another f/u for end't and r/p from cancel"
type textarea "x"
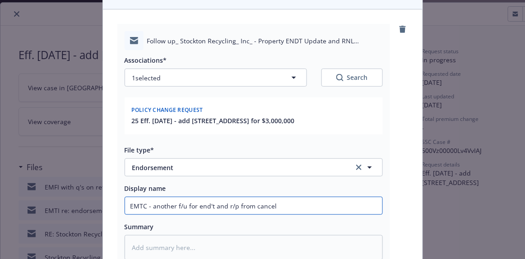
type input "EMTC - another f/u for end't and r/p from cancell"
type textarea "x"
type input "EMTC - another f/u for end't and r/p from cancelle"
type textarea "x"
type input "EMTC - another f/u for end't and r/p from cancelled"
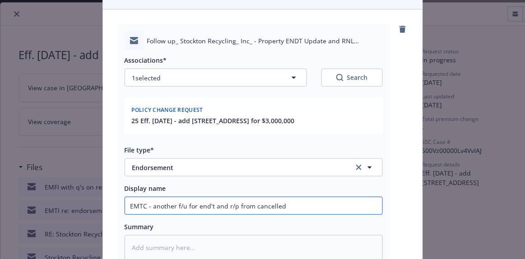
type textarea "x"
type input "EMTC - another f/u for end't and r/p from cancelled"
type textarea "x"
type input "EMTC - another f/u for end't and r/p from cancelled p"
type textarea "x"
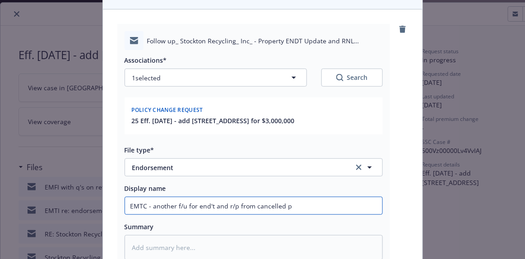
type input "EMTC - another f/u for end't and r/p from cancelled po"
type textarea "x"
type input "EMTC - another f/u for end't and r/p from cancelled pol"
type textarea "x"
type input "EMTC - another f/u for end't and r/p from cancelled poli"
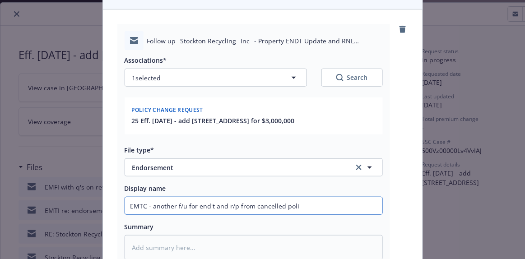
type textarea "x"
type input "EMTC - another f/u for end't and r/p from cancelled polic"
type textarea "x"
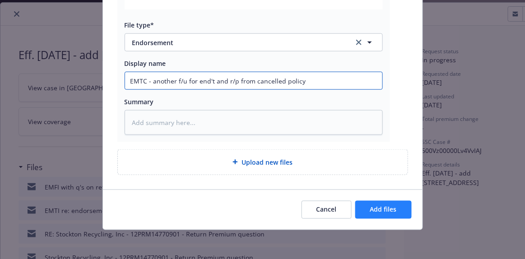
type input "EMTC - another f/u for end't and r/p from cancelled policy"
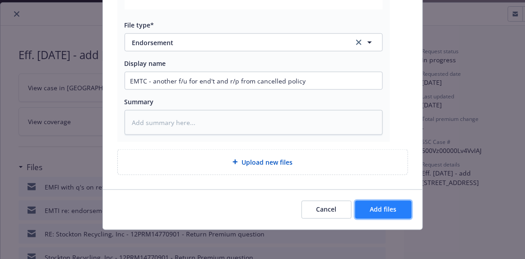
click at [384, 209] on span "Add files" at bounding box center [383, 209] width 27 height 9
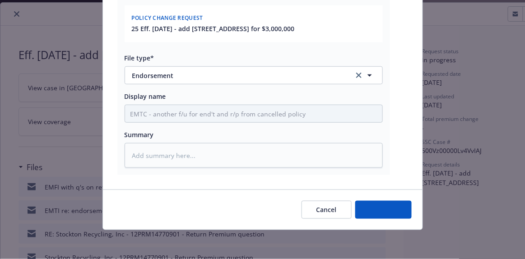
scroll to position [182, 0]
type textarea "x"
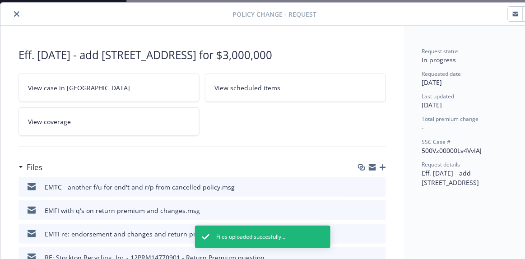
click at [15, 12] on icon "close" at bounding box center [16, 13] width 5 height 5
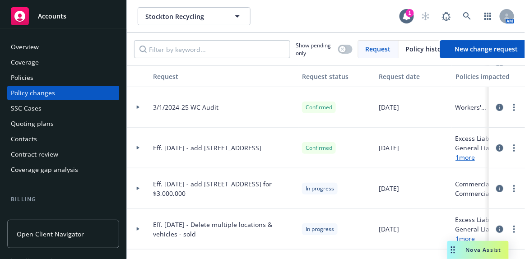
click at [76, 18] on div "Accounts" at bounding box center [63, 16] width 105 height 18
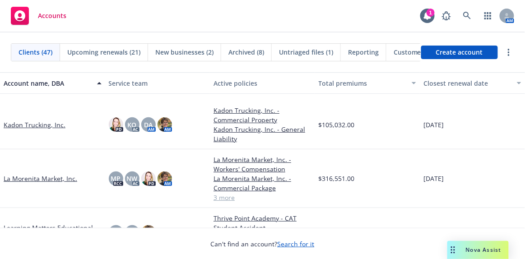
scroll to position [738, 0]
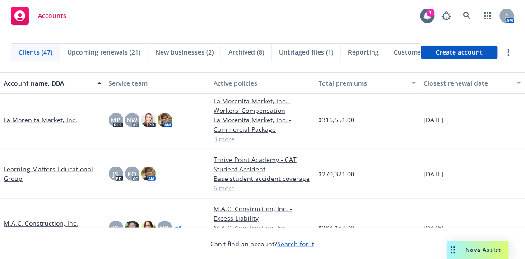
click at [57, 166] on link "Learning Matters Educational Group" at bounding box center [53, 173] width 98 height 19
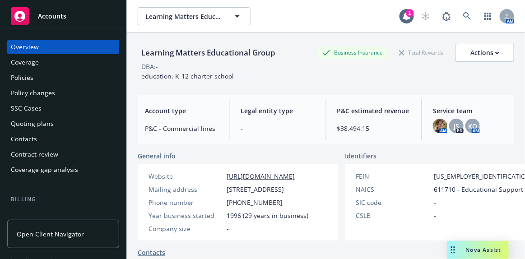
click at [40, 75] on div "Policies" at bounding box center [63, 77] width 105 height 14
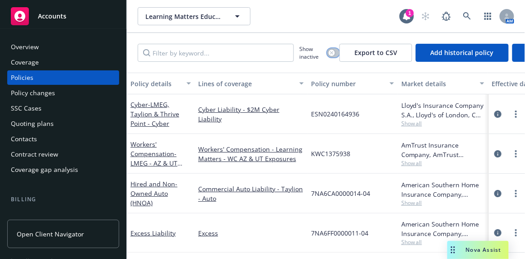
click at [336, 52] on button "button" at bounding box center [333, 52] width 12 height 9
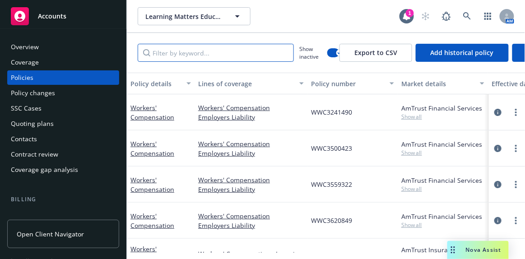
click at [208, 54] on input "Filter by keyword..." at bounding box center [216, 53] width 156 height 18
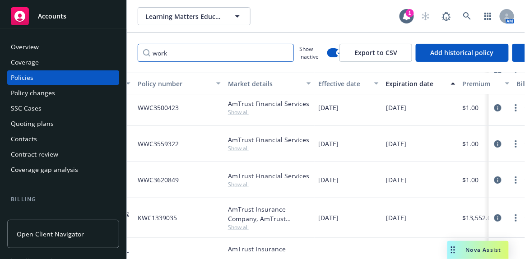
scroll to position [82, 173]
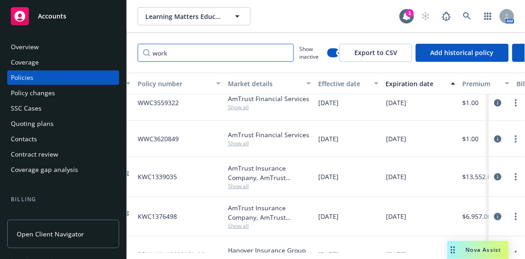
type input "work"
click at [494, 215] on icon "circleInformation" at bounding box center [497, 216] width 7 height 7
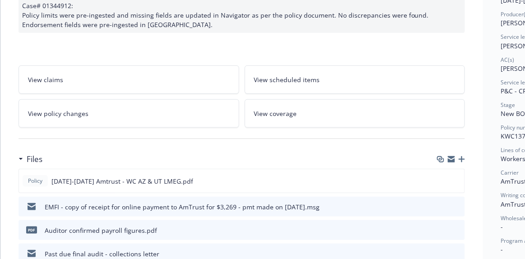
scroll to position [123, 0]
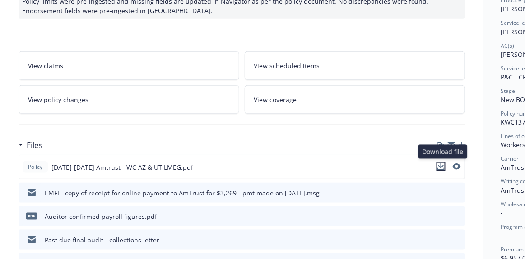
click at [441, 165] on icon "download file" at bounding box center [441, 165] width 6 height 5
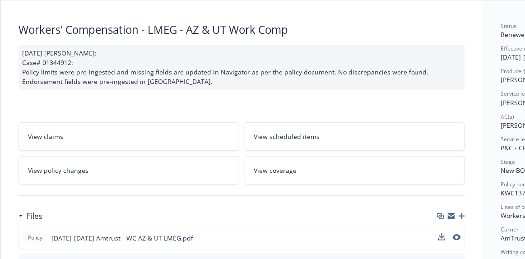
scroll to position [0, 0]
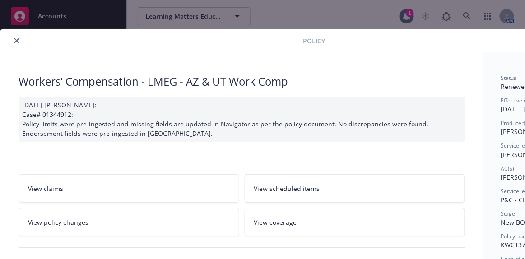
drag, startPoint x: 19, startPoint y: 42, endPoint x: 180, endPoint y: 62, distance: 162.8
click at [19, 42] on icon "close" at bounding box center [16, 40] width 5 height 5
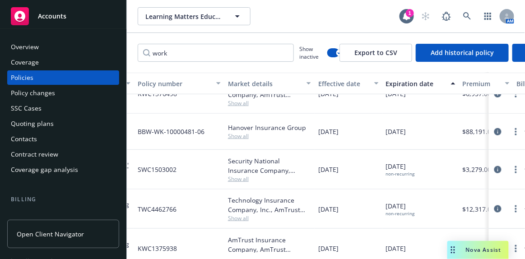
scroll to position [205, 173]
click at [494, 130] on icon "circleInformation" at bounding box center [497, 131] width 7 height 7
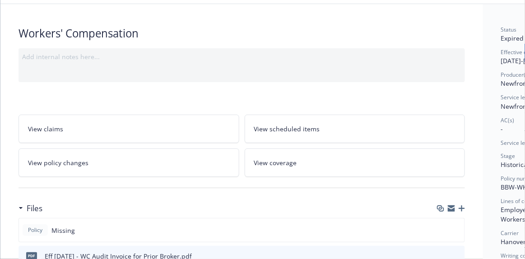
scroll to position [41, 0]
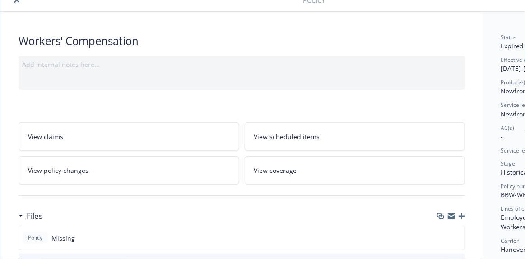
click at [462, 214] on icon "button" at bounding box center [462, 216] width 6 height 6
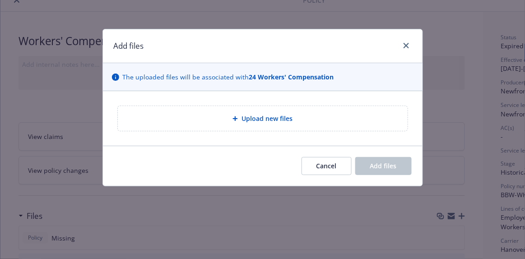
type textarea "x"
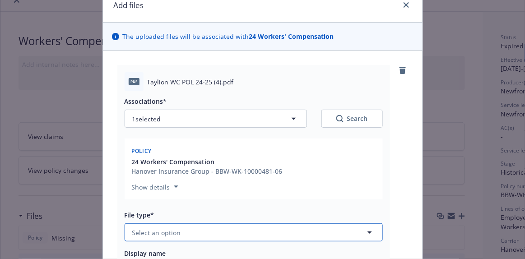
click at [154, 232] on span "Select an option" at bounding box center [156, 232] width 49 height 9
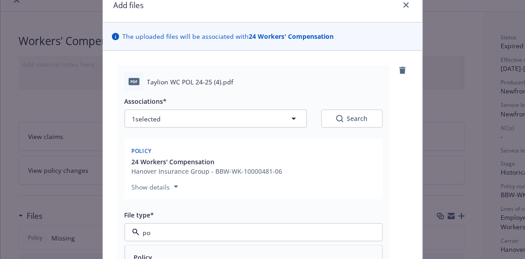
type input "pol"
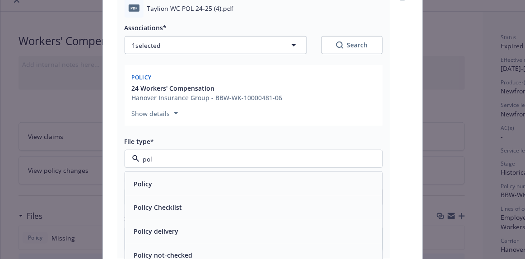
scroll to position [123, 0]
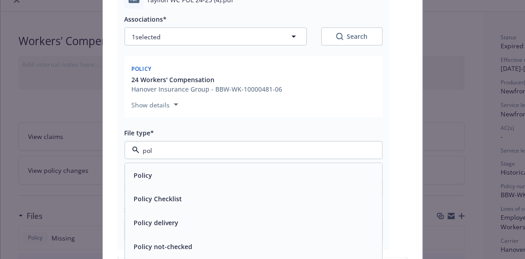
click at [161, 176] on div "Policy" at bounding box center [253, 175] width 246 height 13
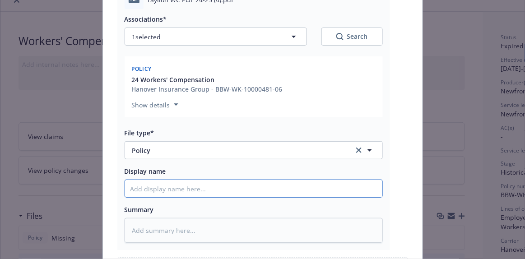
click at [161, 187] on input "Display name" at bounding box center [253, 188] width 257 height 17
click at [166, 186] on input "Display name" at bounding box center [253, 188] width 257 height 17
type textarea "x"
type input "2"
type textarea "x"
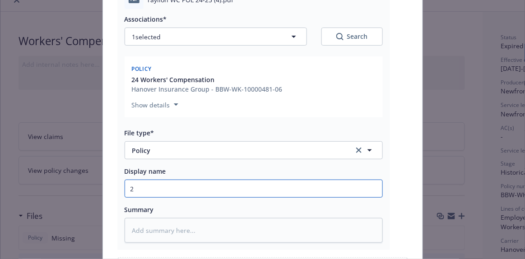
type input "24"
type textarea "x"
type input "24"
type textarea "x"
type input "24 P"
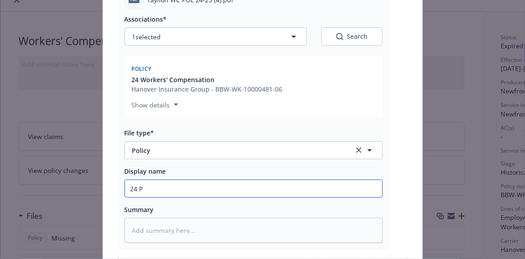
type textarea "x"
type input "24 PO"
type textarea "x"
type input "24 POL"
type textarea "x"
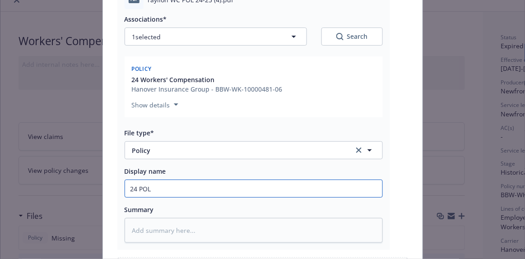
type input "24 POL"
type textarea "x"
type input "24 POL W"
type textarea "x"
type input "24 POL WC"
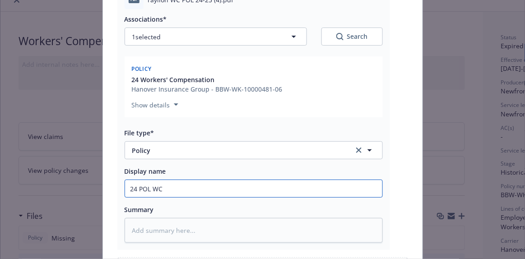
type textarea "x"
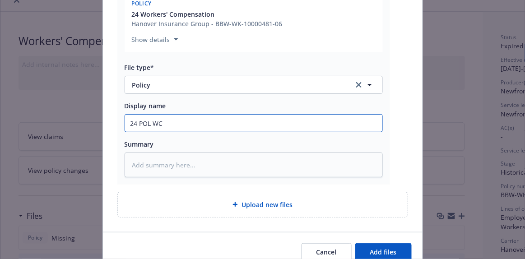
scroll to position [229, 0]
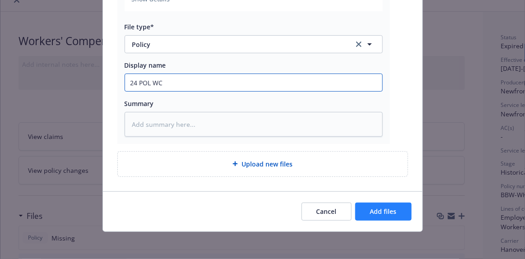
type input "24 POL WC"
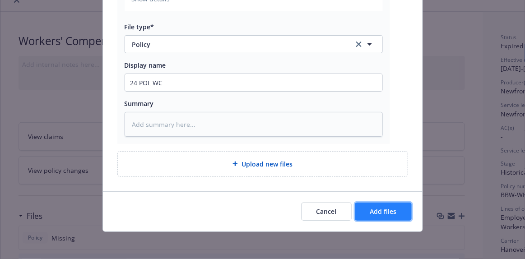
click at [392, 210] on span "Add files" at bounding box center [383, 211] width 27 height 9
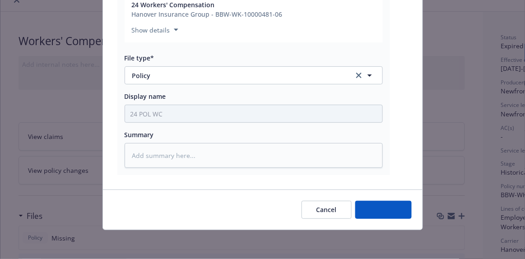
scroll to position [196, 0]
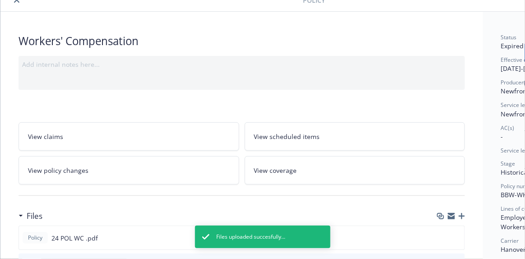
click at [125, 60] on div "Add internal notes here..." at bounding box center [241, 64] width 439 height 9
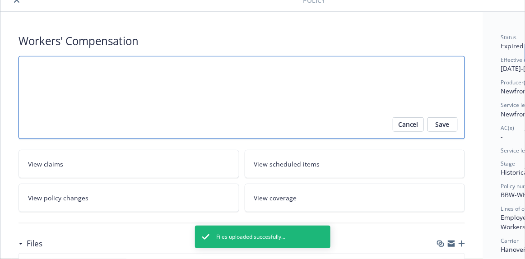
click at [84, 69] on textarea at bounding box center [242, 97] width 446 height 83
type textarea "x"
type textarea "T"
type textarea "x"
type textarea "Ta"
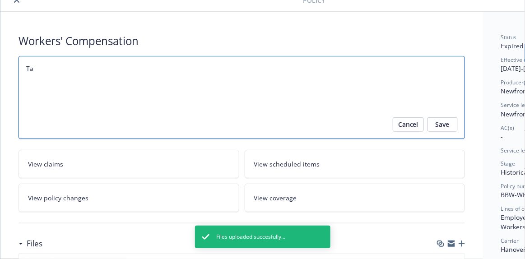
type textarea "x"
type textarea "Tay"
type textarea "x"
type textarea "Tayl"
type textarea "x"
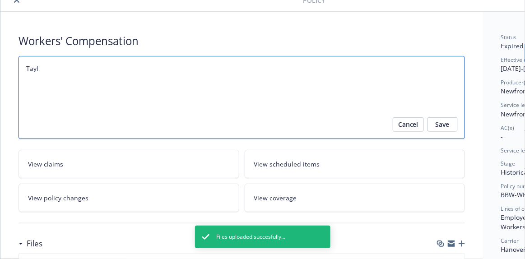
type textarea "Tayli"
type textarea "x"
type textarea "Taylio"
type textarea "x"
type textarea "Taylion"
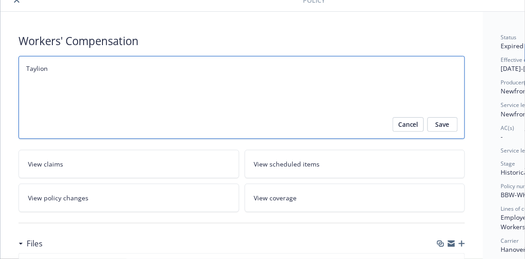
type textarea "x"
type textarea "Taylion"
type textarea "x"
type textarea "Taylion H"
type textarea "x"
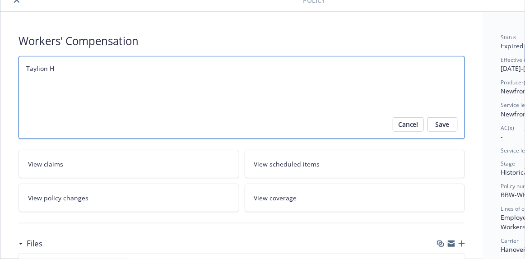
type textarea "Taylion Hi"
type textarea "x"
type textarea "Taylion Hig"
type textarea "x"
type textarea "Taylion High"
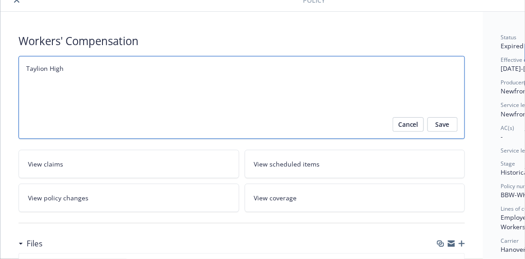
type textarea "x"
type textarea "Taylion High"
type textarea "x"
type textarea "Taylion High D"
type textarea "x"
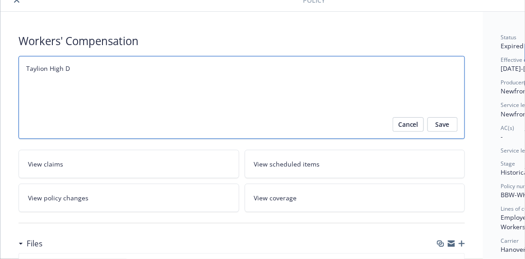
type textarea "Taylion High De"
type textarea "x"
type textarea "Taylion High Des"
type textarea "x"
type textarea "Taylion High Dese"
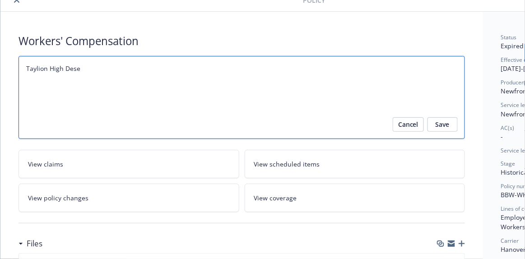
type textarea "x"
type textarea "Taylion High Deser"
type textarea "x"
type textarea "Taylion High Desert"
type textarea "x"
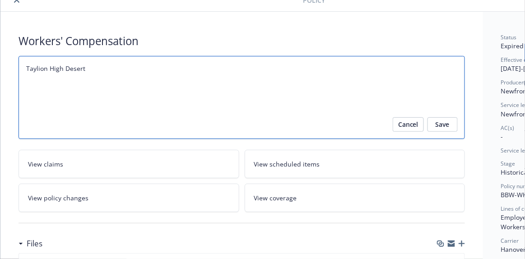
type textarea "Taylion High Desert"
type textarea "x"
type textarea "Taylion High Desert A"
type textarea "x"
type textarea "Taylion High Desert Ac"
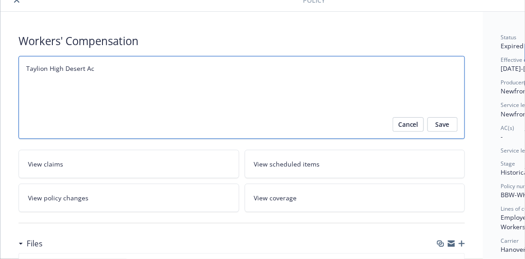
type textarea "x"
type textarea "Taylion High Desert Aca"
type textarea "x"
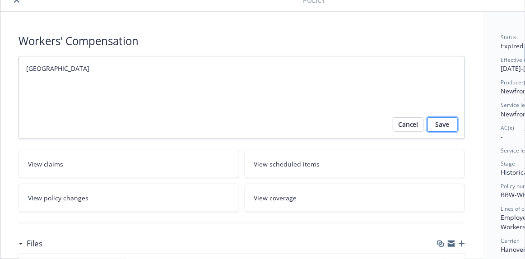
click at [445, 126] on span "Save" at bounding box center [443, 124] width 14 height 14
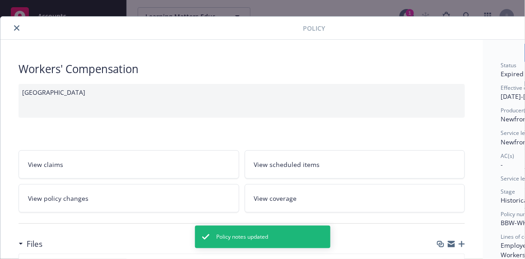
scroll to position [0, 0]
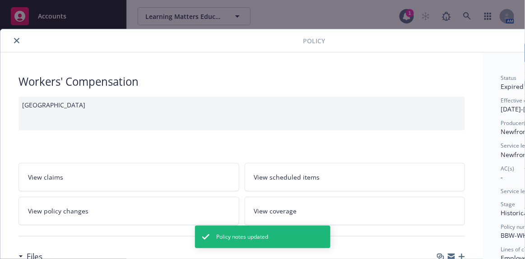
click at [19, 40] on icon "close" at bounding box center [16, 40] width 5 height 5
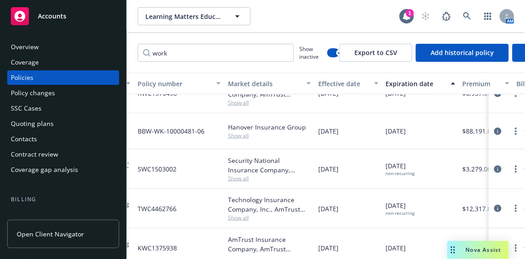
click at [494, 168] on icon "circleInformation" at bounding box center [497, 169] width 7 height 7
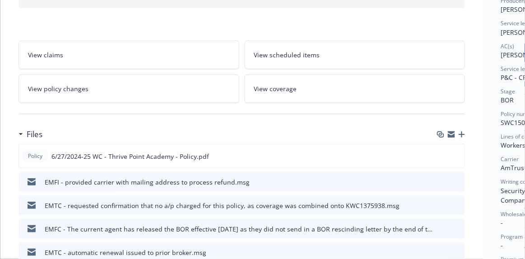
scroll to position [123, 0]
click at [444, 153] on icon "download file" at bounding box center [440, 155] width 7 height 7
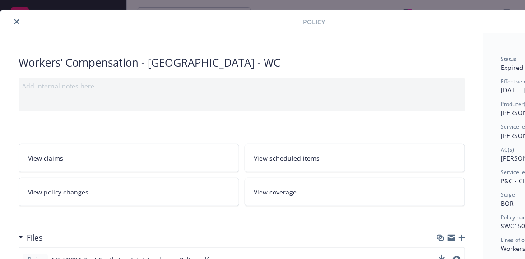
scroll to position [0, 0]
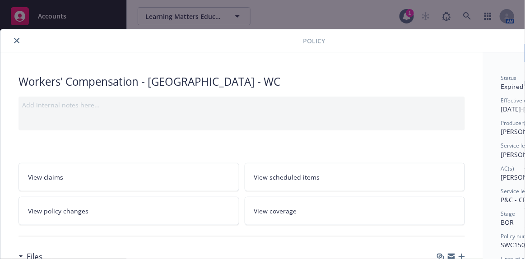
click at [16, 40] on icon "close" at bounding box center [16, 40] width 5 height 5
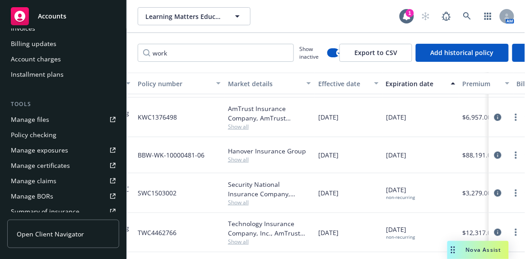
scroll to position [205, 0]
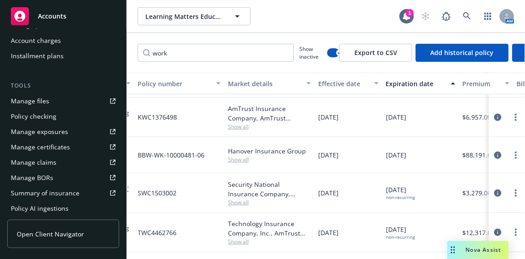
click at [44, 102] on div "Manage files" at bounding box center [30, 101] width 38 height 14
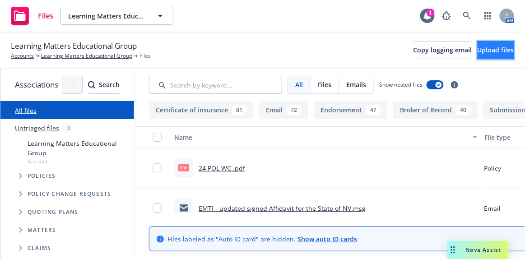
click at [477, 52] on span "Upload files" at bounding box center [495, 50] width 37 height 9
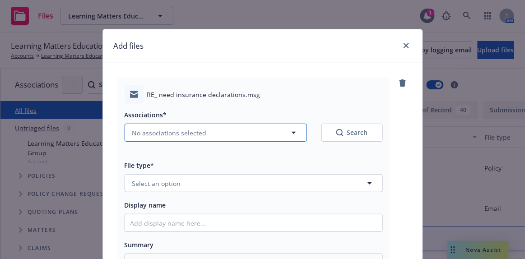
click at [211, 130] on button "No associations selected" at bounding box center [216, 133] width 182 height 18
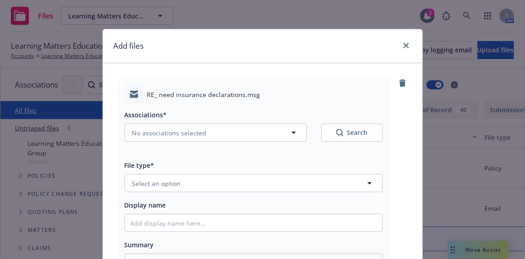
type textarea "x"
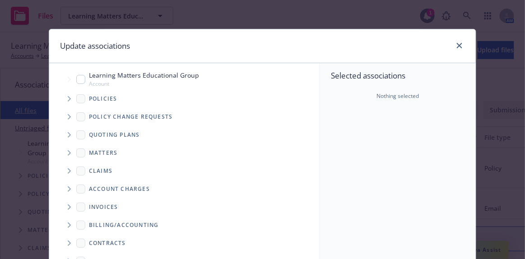
click at [147, 75] on span "Learning Matters Educational Group" at bounding box center [144, 74] width 110 height 9
checkbox input "true"
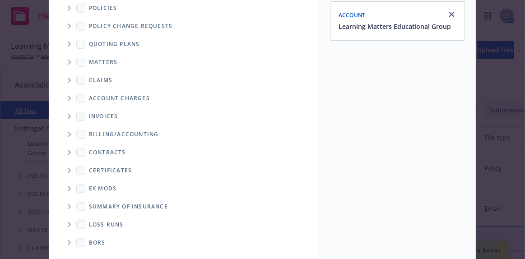
scroll to position [189, 0]
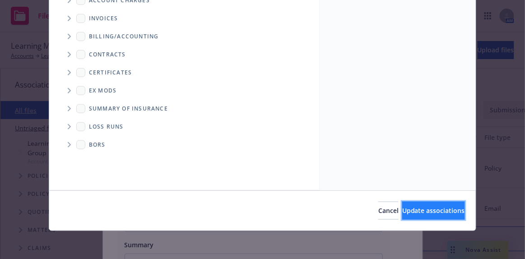
click at [402, 208] on span "Update associations" at bounding box center [433, 210] width 63 height 9
type textarea "x"
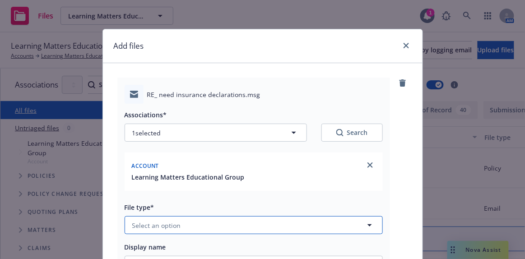
click at [210, 225] on button "Select an option" at bounding box center [254, 225] width 258 height 18
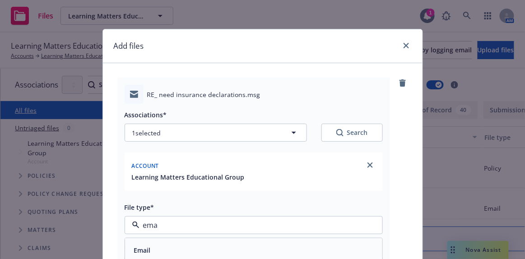
type input "emai"
click at [151, 251] on div "Email" at bounding box center [253, 250] width 246 height 13
click at [153, 246] on span "Display name" at bounding box center [146, 247] width 42 height 9
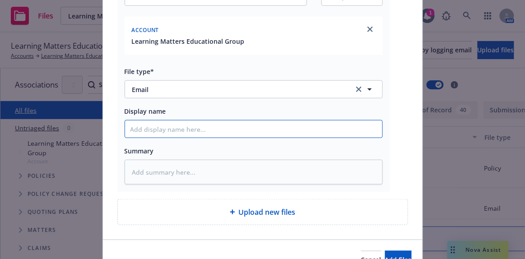
scroll to position [137, 0]
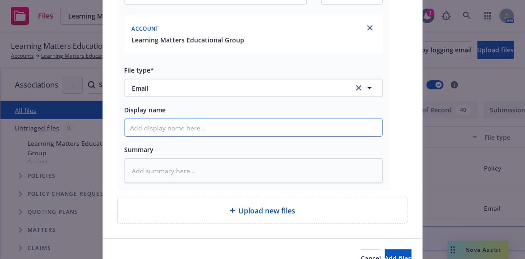
drag, startPoint x: 131, startPoint y: 129, endPoint x: 137, endPoint y: 126, distance: 6.5
click at [137, 126] on input "Display name" at bounding box center [253, 127] width 257 height 17
type textarea "x"
type input "E"
type textarea "x"
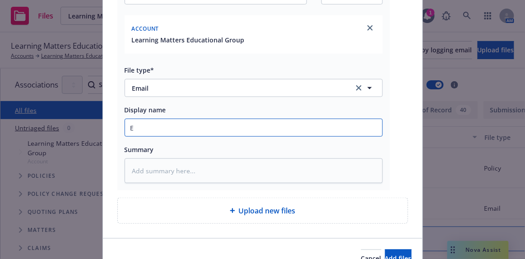
type input "EM"
type textarea "x"
type input "EMT"
type textarea "x"
type input "EMTI"
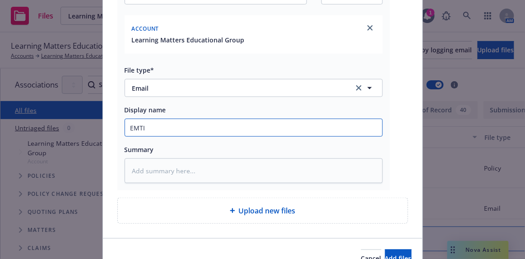
type textarea "x"
type input "EMTI"
type textarea "x"
type input "EMTI -"
type textarea "x"
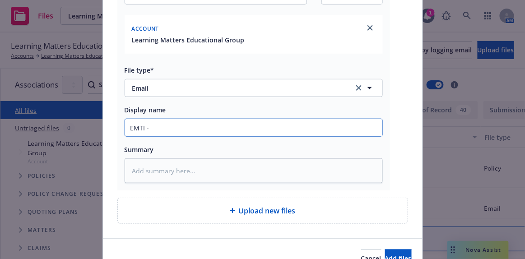
type input "EMTI -"
type textarea "x"
type input "EMTI - c"
type textarea "x"
type input "EMTI - co"
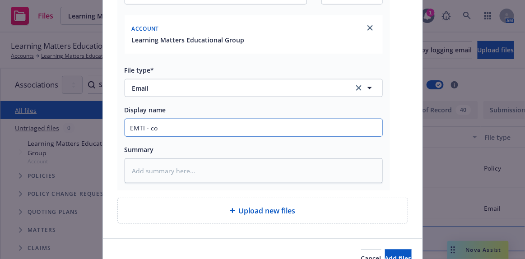
type textarea "x"
type input "EMTI - cop"
type textarea "x"
type input "EMTI - copi"
type textarea "x"
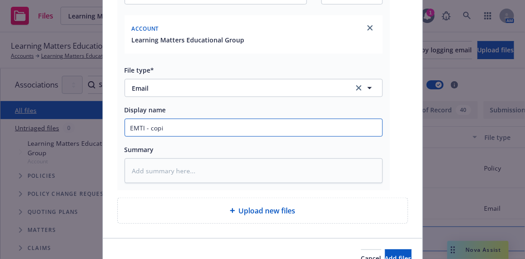
type input "EMTI - copie"
type textarea "x"
type input "EMTI - copies"
type textarea "x"
type input "EMTI - copies o"
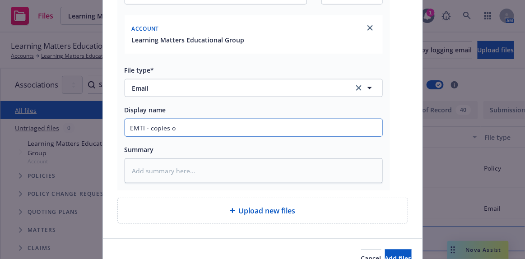
type textarea "x"
type input "EMTI - copies of"
type textarea "x"
type input "EMTI - copies of W"
type textarea "x"
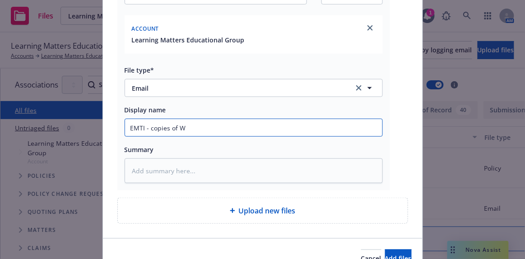
type input "EMTI - copies of WC"
type textarea "x"
type input "EMTI - copies of WC"
type textarea "x"
type input "EMTI - copies of WC p"
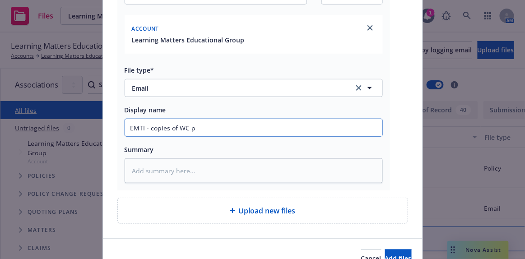
type textarea "x"
type input "EMTI - copies of WC po"
type textarea "x"
type input "EMTI - copies of WC pol"
type textarea "x"
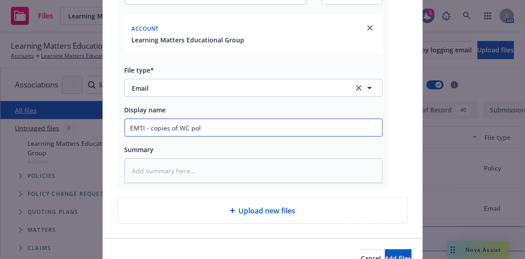
type input "EMTI - copies of WC poli"
type textarea "x"
type input "EMTI - copies of WC polic"
type textarea "x"
type input "EMTI - copies of WC policy"
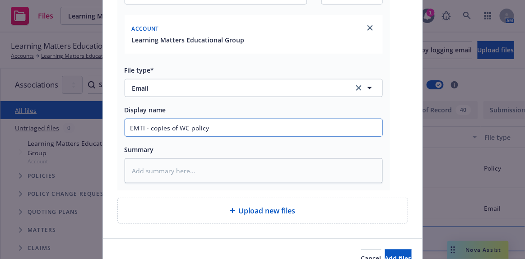
type textarea "x"
type input "EMTI - copies of WC polic"
type textarea "x"
type input "EMTI - copies of WC polici"
type textarea "x"
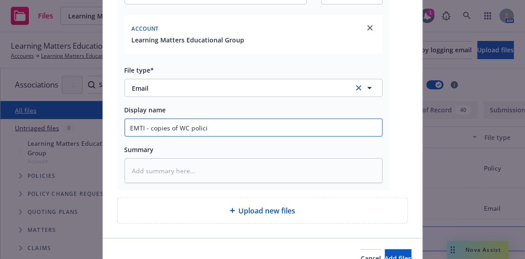
type input "EMTI - copies of WC policie"
type textarea "x"
type input "EMTI - copies of WC policies"
type textarea "x"
type input "EMTI - copies of WC policies"
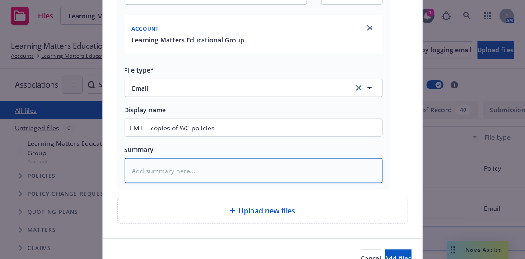
click at [156, 176] on textarea at bounding box center [254, 170] width 258 height 24
paste textarea "Here are all the dec pages I have on file for WC that fall near the dates noted…"
type textarea "x"
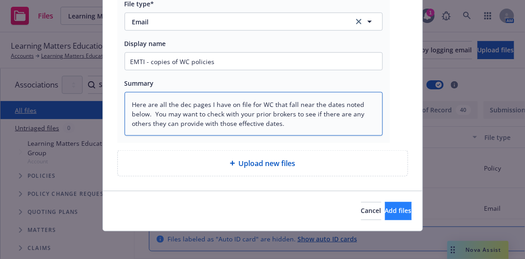
type textarea "Here are all the dec pages I have on file for WC that fall near the dates noted…"
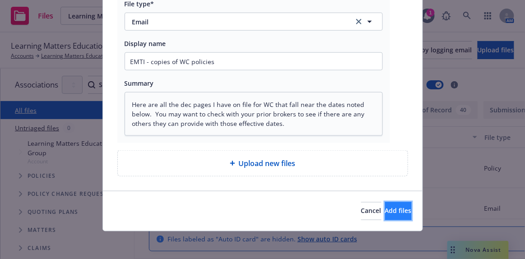
click at [385, 209] on span "Add files" at bounding box center [398, 211] width 27 height 9
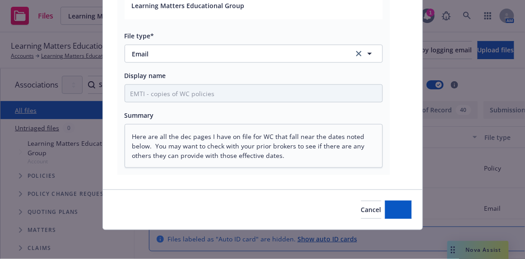
scroll to position [171, 0]
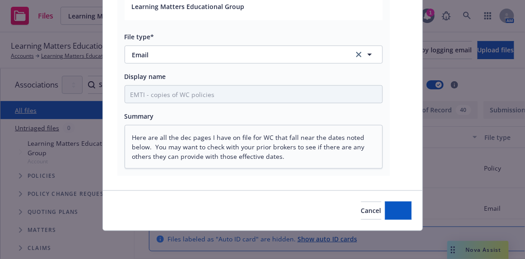
type textarea "x"
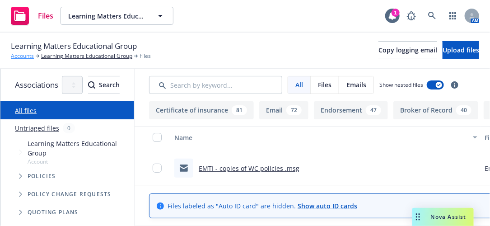
click at [27, 58] on link "Accounts" at bounding box center [22, 56] width 23 height 8
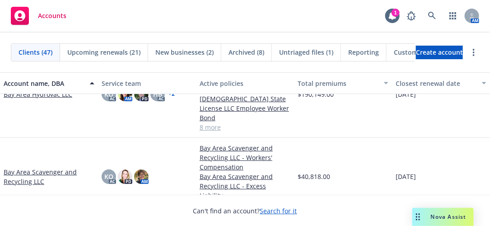
scroll to position [82, 0]
